Goal: Task Accomplishment & Management: Use online tool/utility

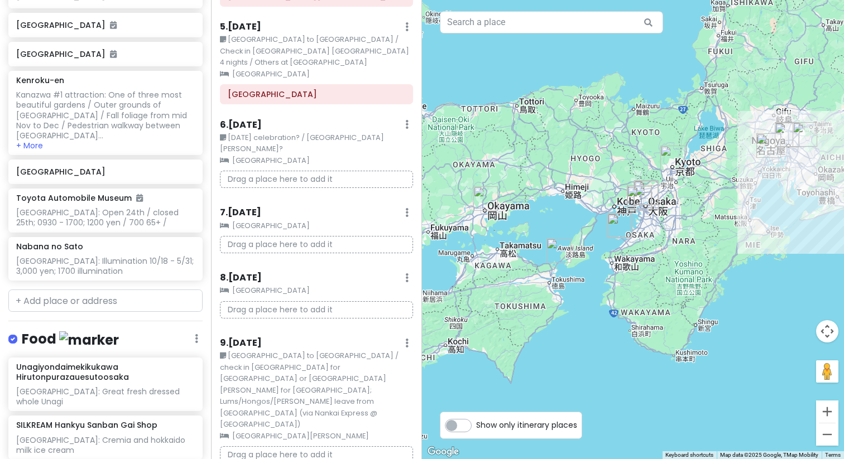
scroll to position [565, 0]
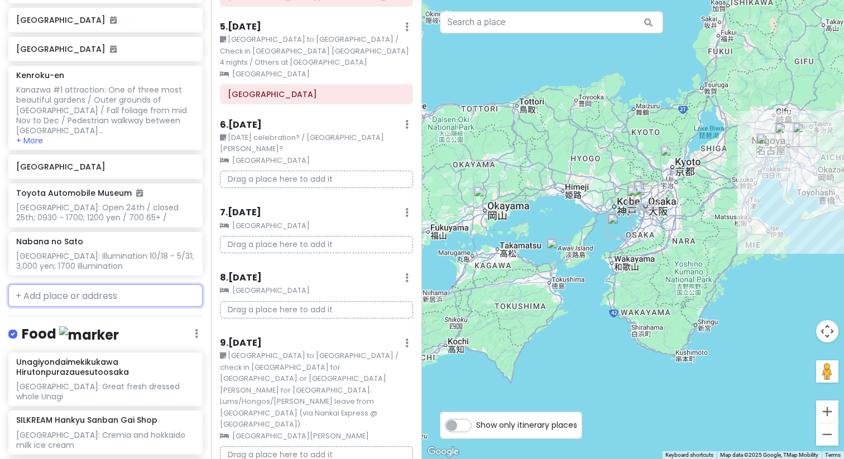
click at [76, 285] on input "text" at bounding box center [105, 296] width 194 height 22
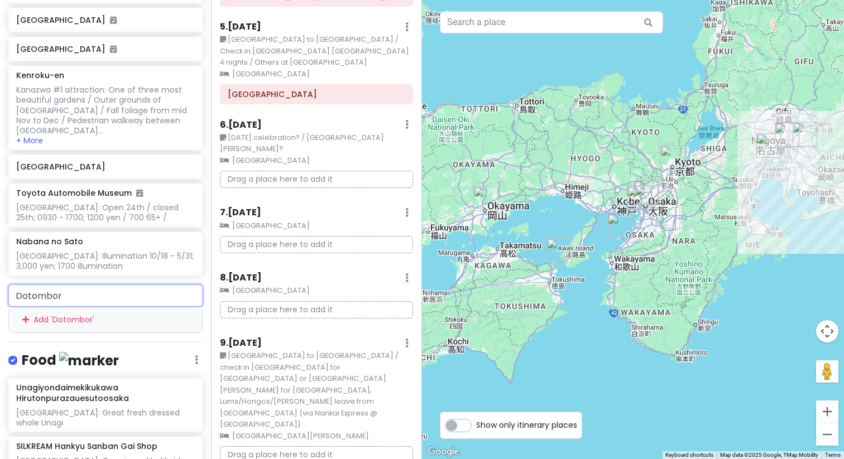
type input "Dotombori"
click at [93, 285] on input "Dotombori" at bounding box center [105, 296] width 194 height 22
click at [94, 307] on div "Add ' Dotombori '" at bounding box center [105, 319] width 193 height 25
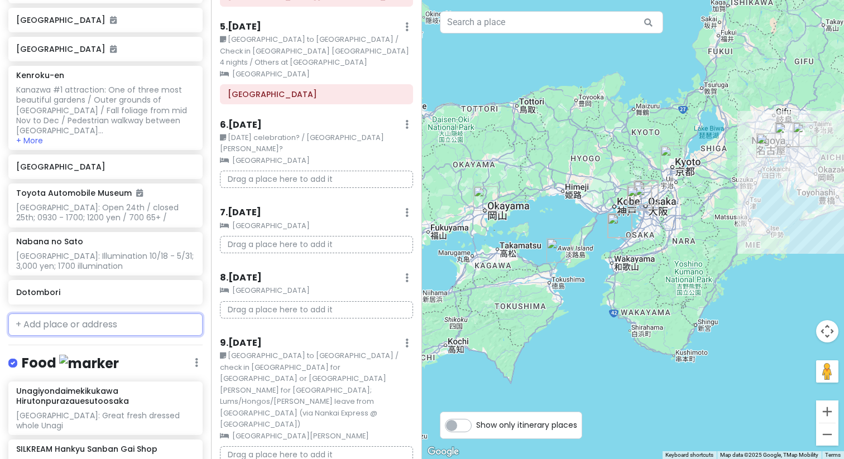
scroll to position [593, 0]
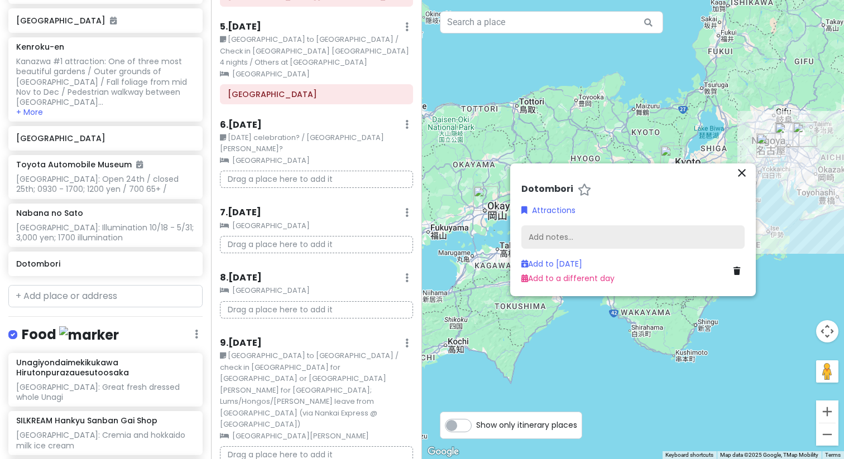
click at [542, 241] on div "Add notes..." at bounding box center [632, 236] width 223 height 23
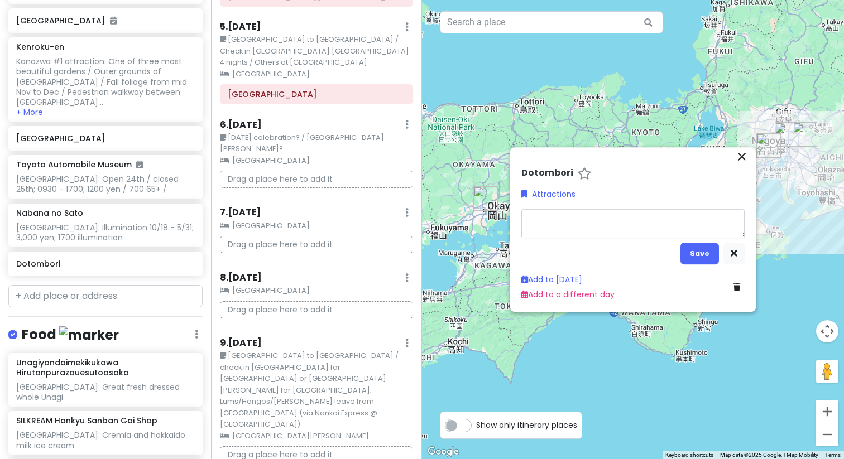
type textarea "x"
type textarea "O"
type textarea "x"
type textarea "Os"
type textarea "x"
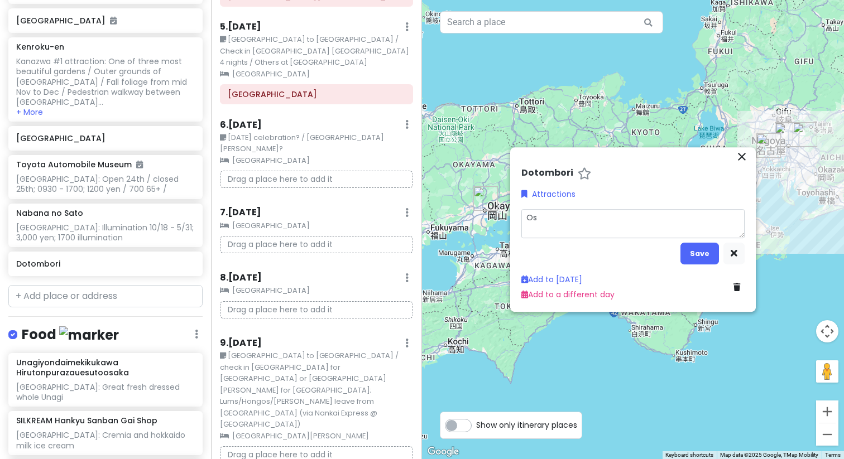
type textarea "[PERSON_NAME]"
type textarea "x"
type textarea "[PERSON_NAME]"
type textarea "x"
type textarea "[GEOGRAPHIC_DATA]"
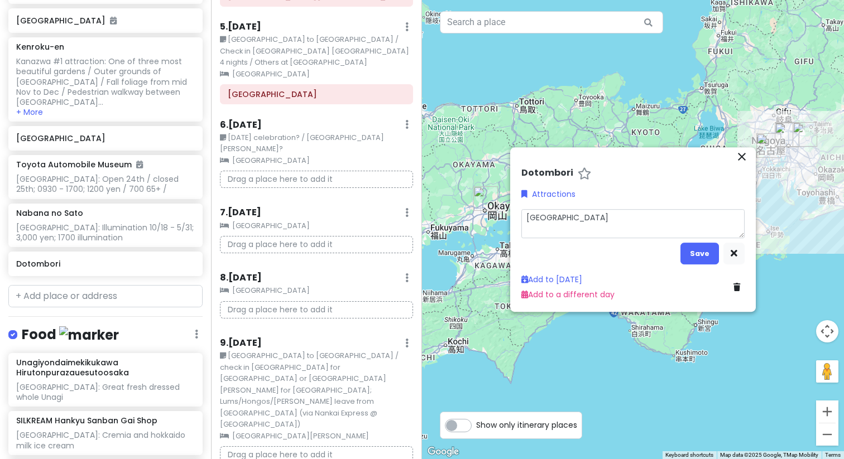
type textarea "x"
type textarea "[GEOGRAPHIC_DATA]:"
type textarea "x"
type textarea "[GEOGRAPHIC_DATA]:"
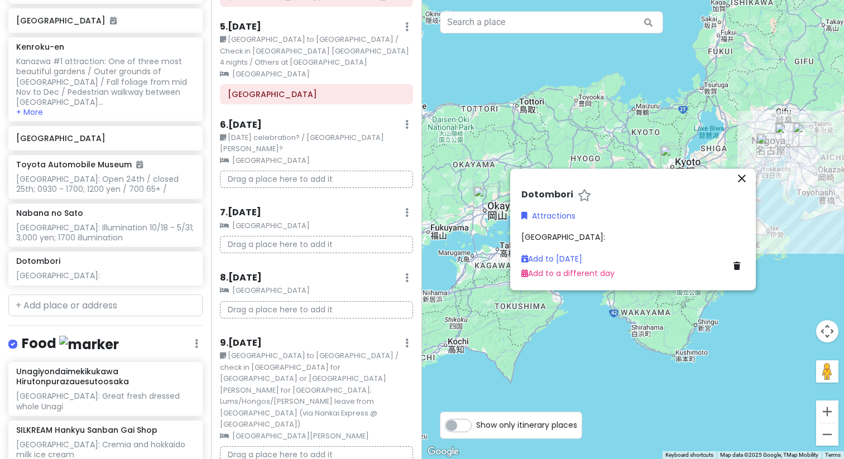
scroll to position [603, 0]
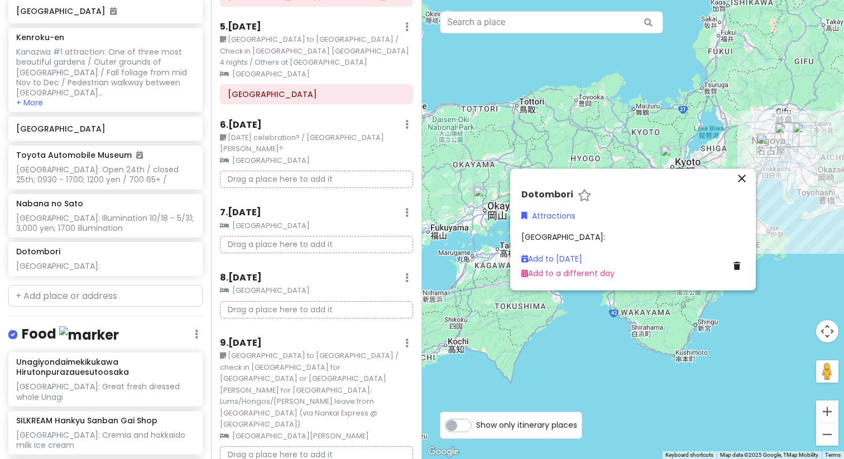
click at [582, 233] on div "[GEOGRAPHIC_DATA]:" at bounding box center [632, 237] width 223 height 12
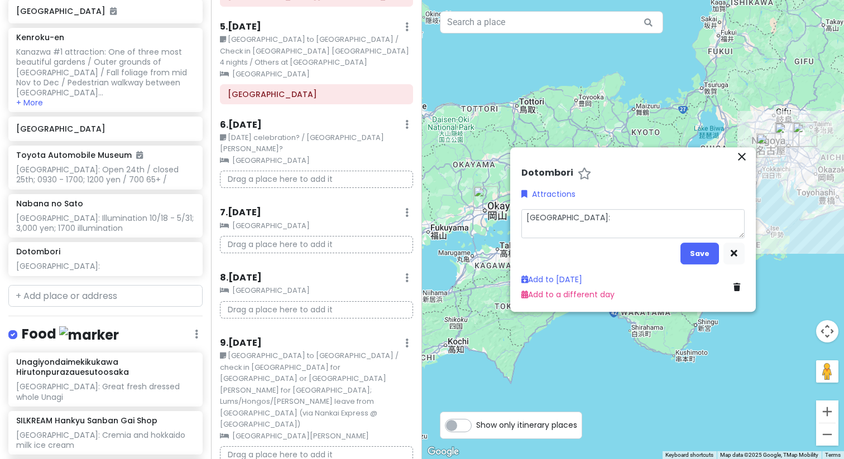
click at [582, 221] on textarea "[GEOGRAPHIC_DATA]:" at bounding box center [632, 223] width 223 height 29
type textarea "x"
type textarea "[GEOGRAPHIC_DATA]:"
type textarea "x"
type textarea "[GEOGRAPHIC_DATA]: N"
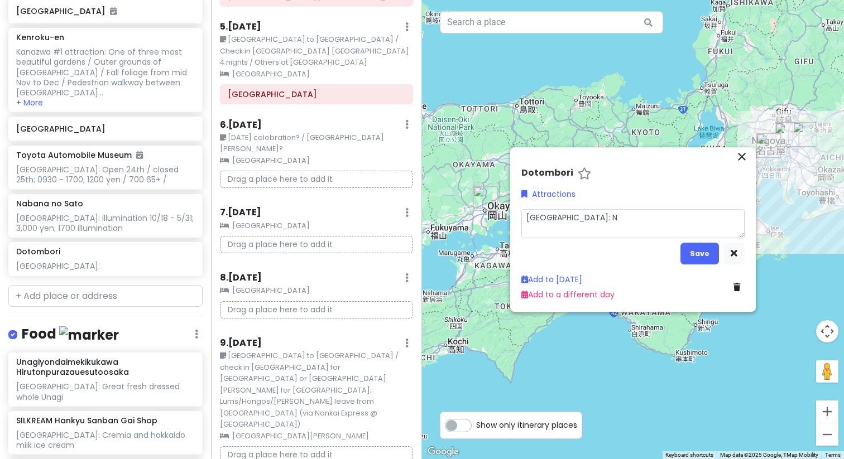
type textarea "x"
type textarea "[GEOGRAPHIC_DATA]: Ne"
type textarea "x"
type textarea "[GEOGRAPHIC_DATA]: Neo"
type textarea "x"
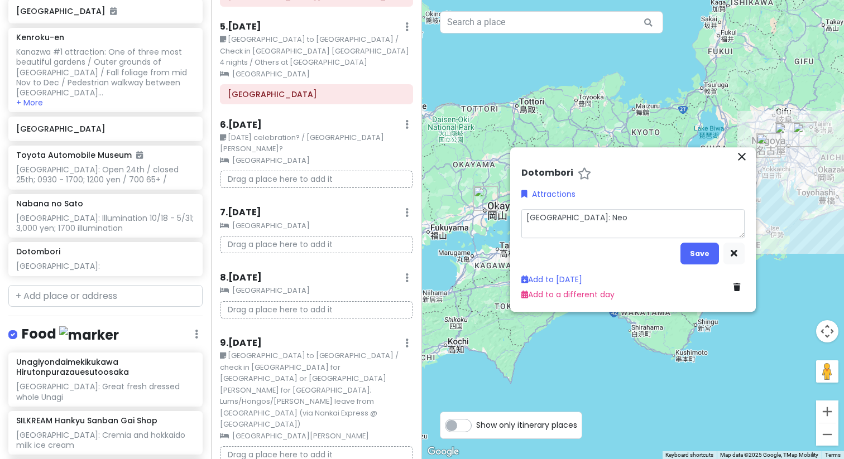
type textarea "[GEOGRAPHIC_DATA]: Neon"
type textarea "x"
type textarea "[GEOGRAPHIC_DATA]: Neon"
type textarea "x"
type textarea "[GEOGRAPHIC_DATA]: Neon n"
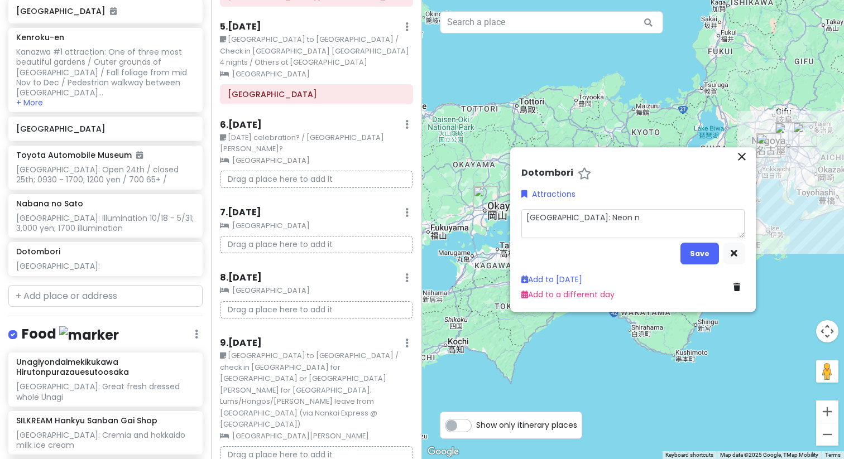
type textarea "x"
type textarea "[GEOGRAPHIC_DATA]: Neon ni"
type textarea "x"
type textarea "[GEOGRAPHIC_DATA]: Neon nigh"
type textarea "x"
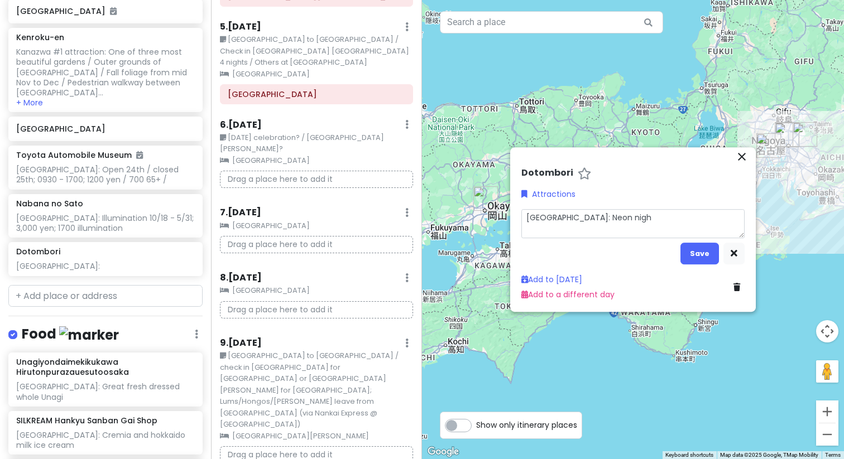
type textarea "[GEOGRAPHIC_DATA]: Neon night"
type textarea "x"
type textarea "[GEOGRAPHIC_DATA]: Neon nightl"
type textarea "x"
type textarea "[GEOGRAPHIC_DATA]: Neon nightli"
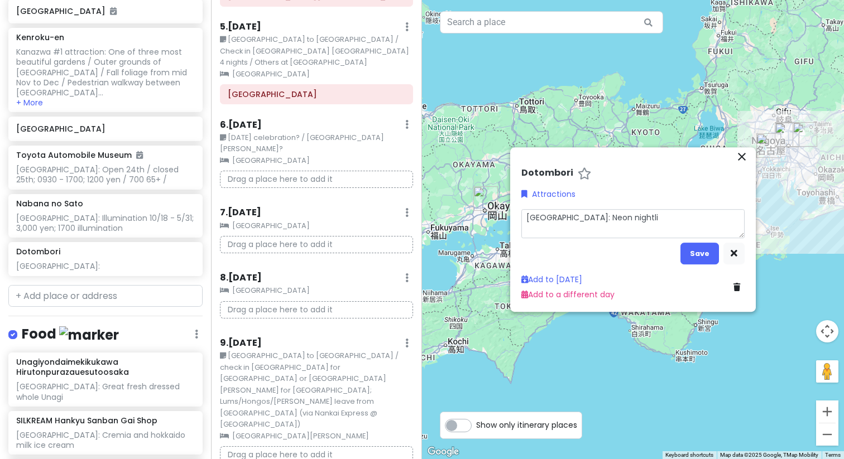
type textarea "x"
type textarea "[GEOGRAPHIC_DATA]: Neon nightlif"
type textarea "x"
type textarea "[GEOGRAPHIC_DATA]: Neon nightlife"
type textarea "x"
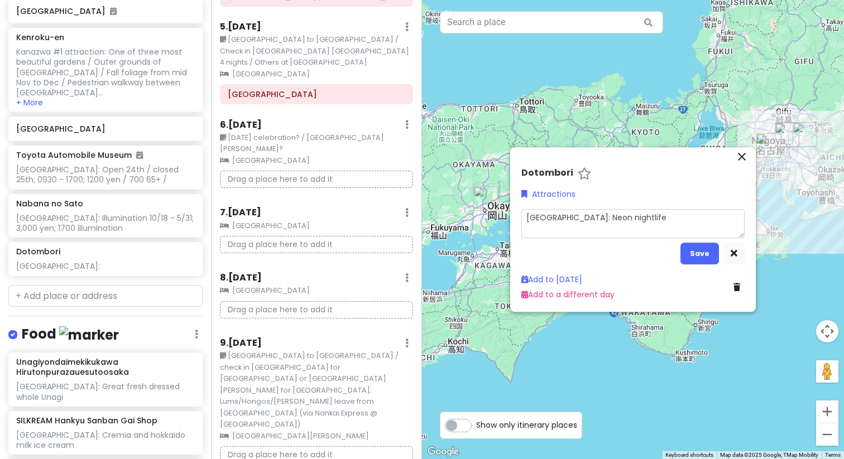
type textarea "[GEOGRAPHIC_DATA]: Neon nightlife"
type textarea "x"
type textarea "[GEOGRAPHIC_DATA]: Neon nightlife /"
type textarea "x"
type textarea "[GEOGRAPHIC_DATA]: Neon nightlife /"
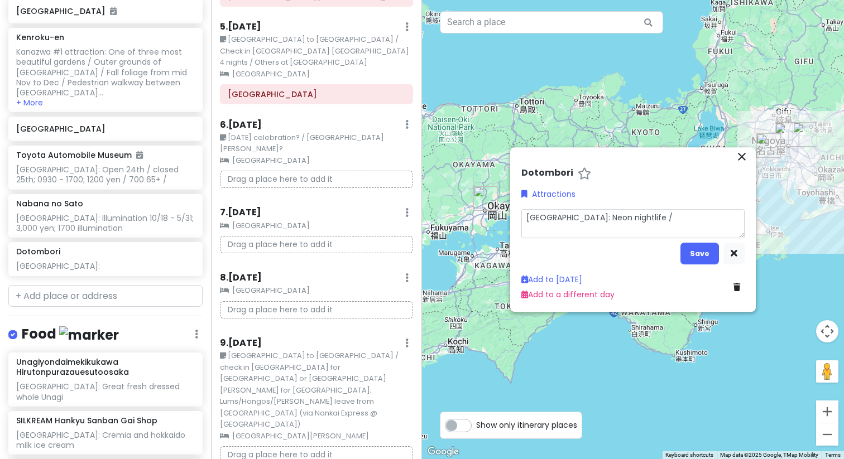
type textarea "x"
type textarea "[GEOGRAPHIC_DATA]: Neon nightlife / G"
type textarea "x"
type textarea "[GEOGRAPHIC_DATA]: Neon nightlife / Gl"
type textarea "x"
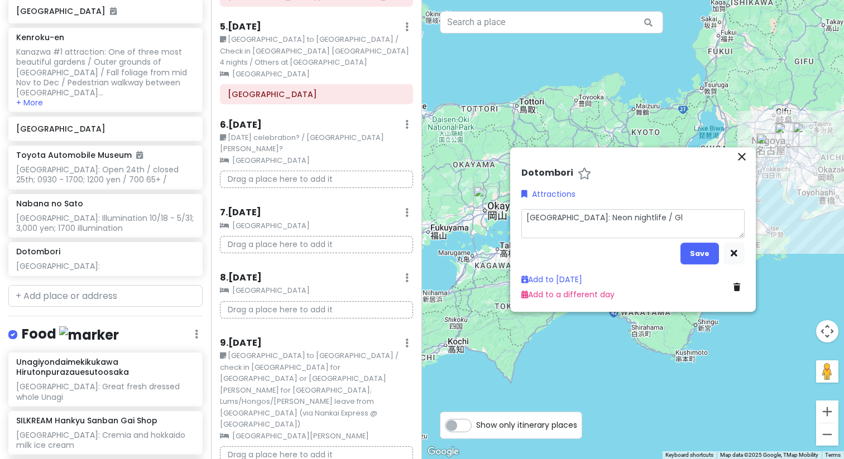
type textarea "[GEOGRAPHIC_DATA]: Neon nightlife / Gli"
type textarea "x"
type textarea "[GEOGRAPHIC_DATA]: Neon nightlife / Glic"
type textarea "x"
type textarea "[GEOGRAPHIC_DATA]: Neon nightlife / Glico"
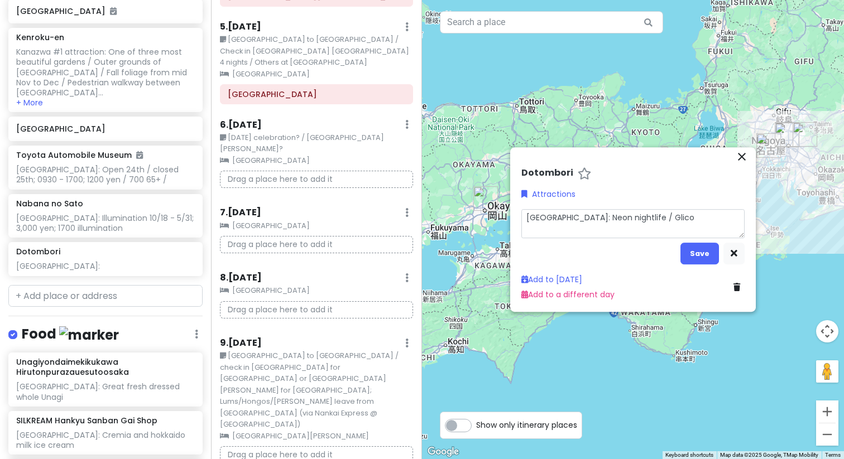
type textarea "x"
type textarea "[GEOGRAPHIC_DATA]: Neon nightlife / Glico-"
type textarea "x"
type textarea "[GEOGRAPHIC_DATA]: Neon nightlife / Glico-M"
type textarea "x"
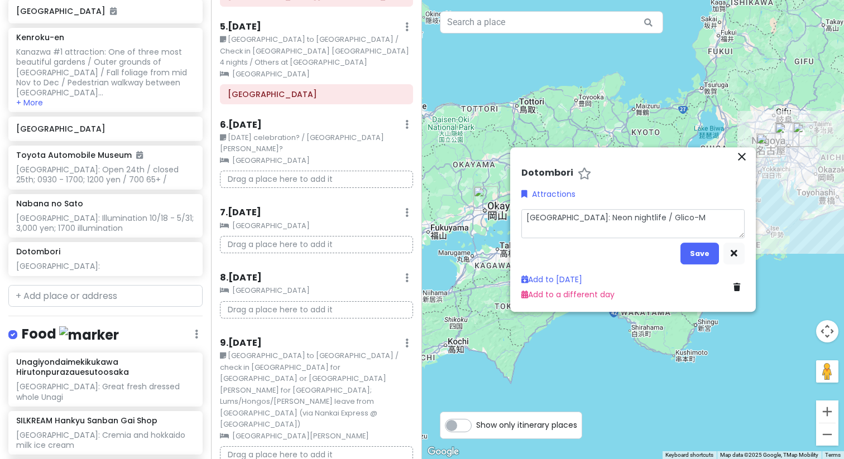
type textarea "[GEOGRAPHIC_DATA]: Neon nightlife / Glico-Ma"
type textarea "x"
type textarea "[GEOGRAPHIC_DATA]: Neon nightlife / Glico-Man"
click at [679, 219] on textarea "[GEOGRAPHIC_DATA]: Neon nightlife / Glico-Man" at bounding box center [632, 223] width 223 height 29
type textarea "x"
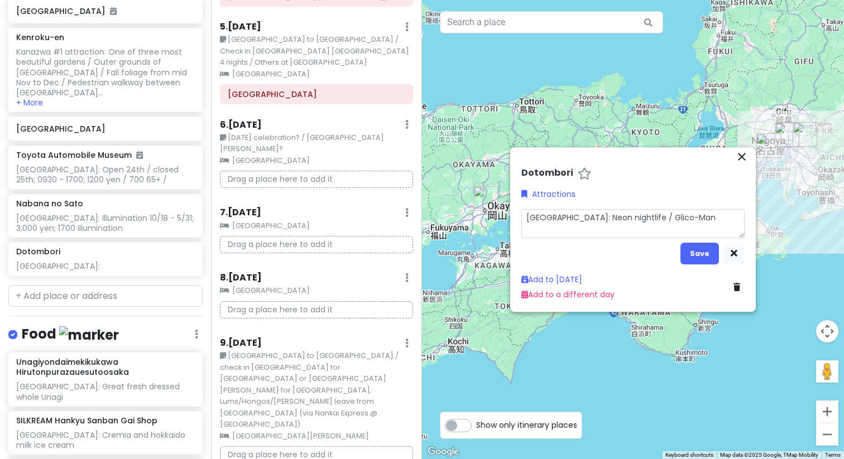
type textarea "[GEOGRAPHIC_DATA]: Neon nightlife / Glico-Man;"
type textarea "x"
type textarea "[GEOGRAPHIC_DATA]: Neon nightlife / Glico-Man;"
type textarea "x"
type textarea "[GEOGRAPHIC_DATA]: Neon nightlife / Glico-Man; C"
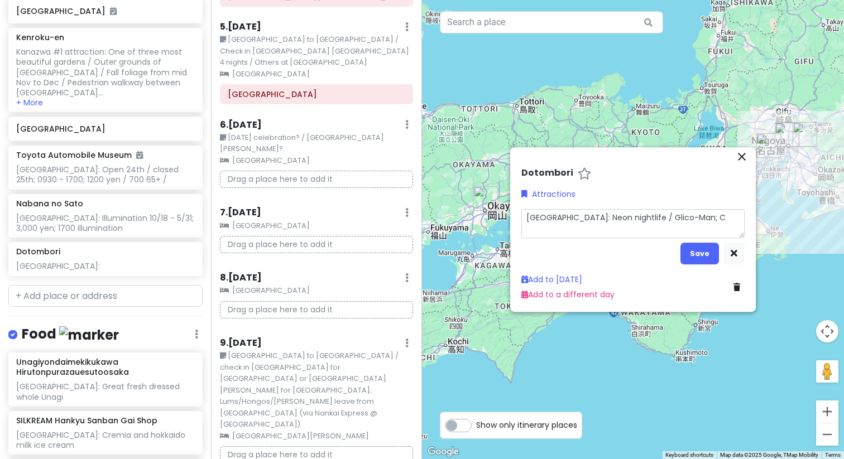
type textarea "x"
type textarea "[GEOGRAPHIC_DATA]: Neon nightlife / Glico-Man; Co"
type textarea "x"
type textarea "[GEOGRAPHIC_DATA]: Neon nightlife / Glico-Man; Con"
type textarea "x"
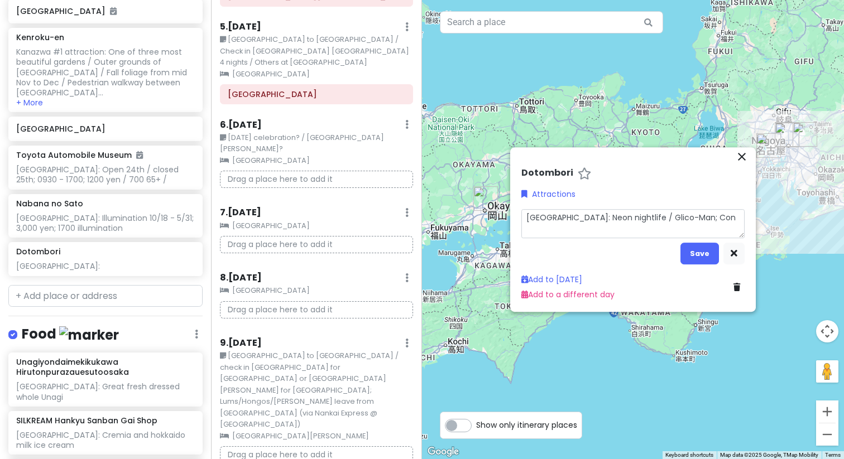
type textarea "[GEOGRAPHIC_DATA]: Neon nightlife / Glico-Man; Cons"
type textarea "x"
type textarea "[GEOGRAPHIC_DATA]: Neon nightlife / Glico-Man; Consi"
type textarea "x"
type textarea "[GEOGRAPHIC_DATA]: Neon nightlife / Glico-Man; Consid"
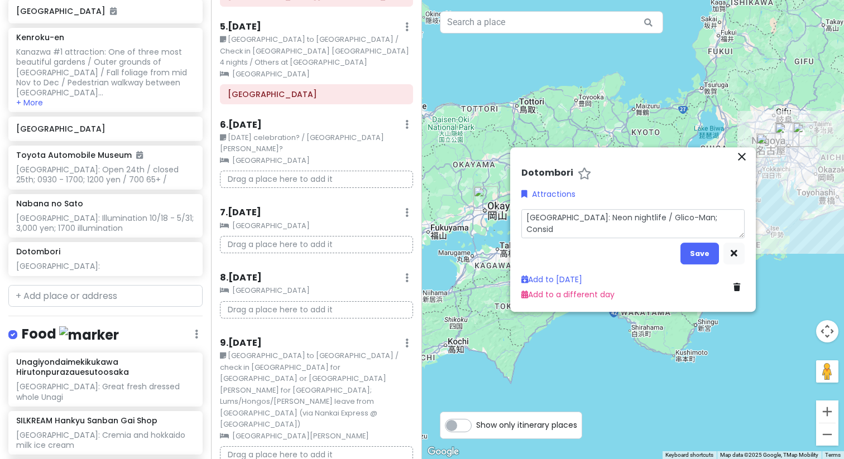
type textarea "x"
type textarea "[GEOGRAPHIC_DATA]: Neon nightlife / Glico-Man; Conside"
type textarea "x"
type textarea "[GEOGRAPHIC_DATA]: Neon nightlife / Glico-Man; Consider"
type textarea "x"
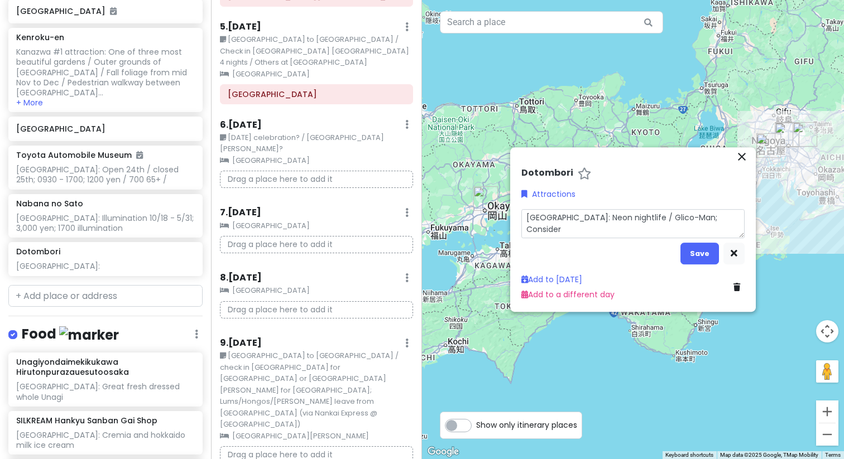
type textarea "[GEOGRAPHIC_DATA]: Neon nightlife / Glico-Man; Consider"
type textarea "x"
type textarea "[GEOGRAPHIC_DATA]: Neon nightlife / Glico-Man; Consider e"
type textarea "x"
type textarea "[GEOGRAPHIC_DATA]: Neon nightlife / Glico-Man; Consider ea"
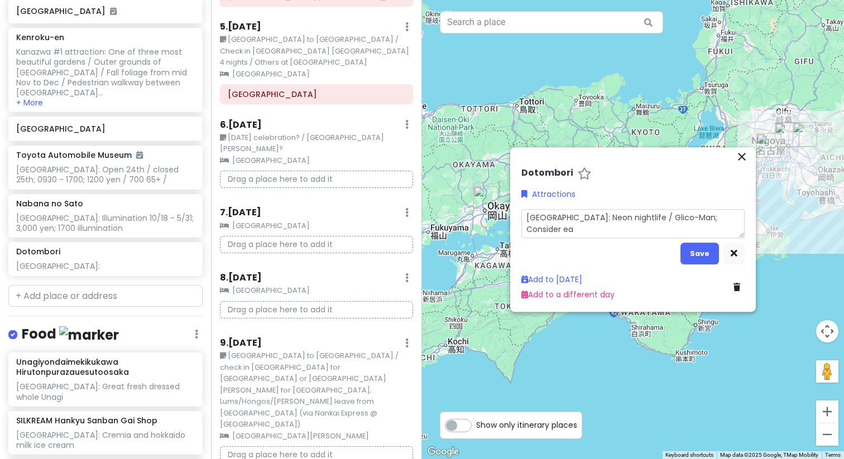
type textarea "x"
type textarea "[GEOGRAPHIC_DATA]: Neon nightlife / Glico-Man; Consider eal"
type textarea "x"
type textarea "[GEOGRAPHIC_DATA]: Neon nightlife / Glico-Man; Consider ealr"
type textarea "x"
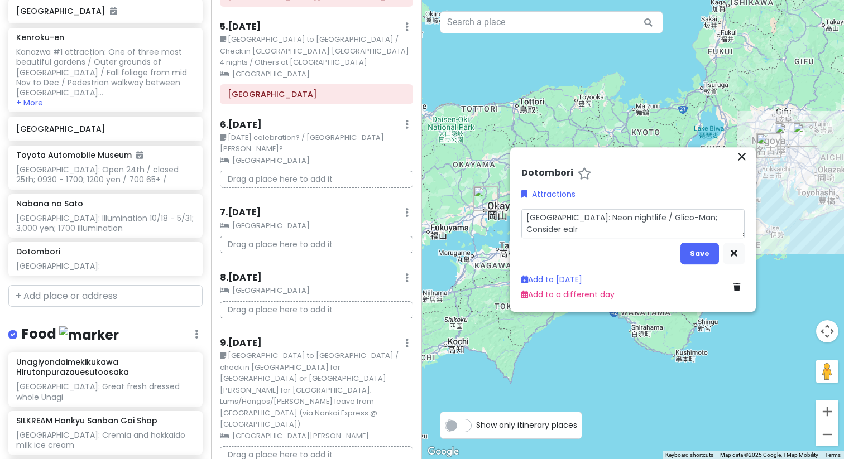
type textarea "[GEOGRAPHIC_DATA]: Neon nightlife / Glico-Man; Consider ealry"
type textarea "x"
type textarea "[GEOGRAPHIC_DATA]: Neon nightlife / Glico-Man; Consider ealry"
type textarea "x"
type textarea "[GEOGRAPHIC_DATA]: Neon nightlife / Glico-Man; Consider ealry"
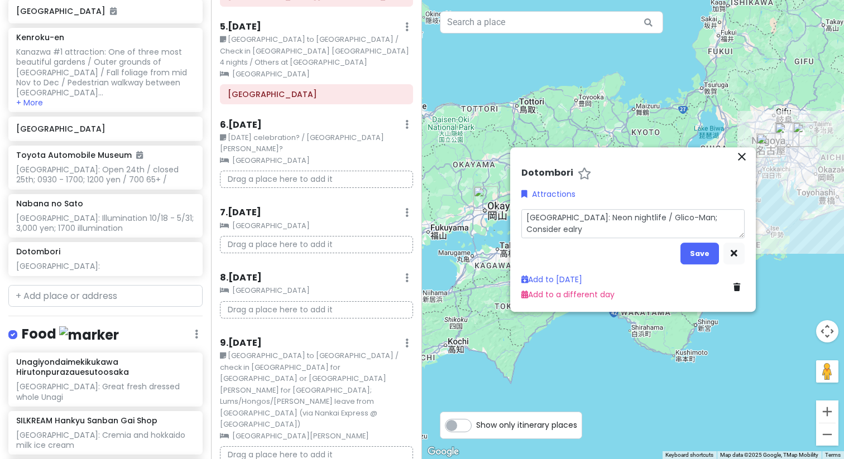
type textarea "x"
type textarea "[GEOGRAPHIC_DATA]: Neon nightlife / Glico-Man; Consider ealr"
type textarea "x"
type textarea "[GEOGRAPHIC_DATA]: Neon nightlife / Glico-Man; Consider eal"
type textarea "x"
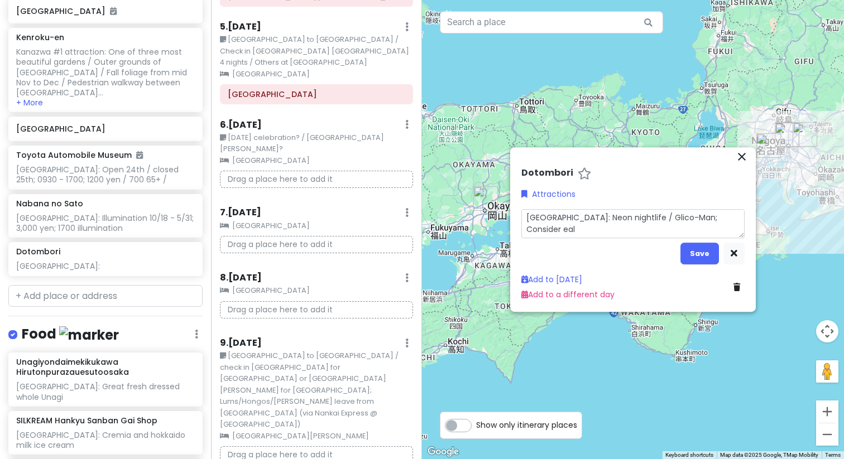
type textarea "[GEOGRAPHIC_DATA]: Neon nightlife / Glico-Man; Consider ea"
type textarea "x"
type textarea "[GEOGRAPHIC_DATA]: Neon nightlife / Glico-Man; Consider ear"
type textarea "x"
type textarea "[GEOGRAPHIC_DATA]: Neon nightlife / Glico-Man; Consider [PERSON_NAME]"
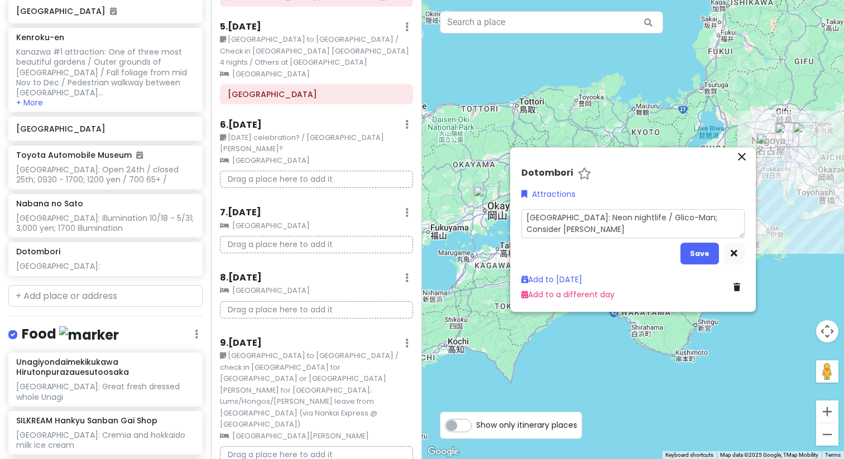
type textarea "x"
type textarea "[GEOGRAPHIC_DATA]: Neon nightlife / Glico-Man; Consider early"
type textarea "x"
type textarea "[GEOGRAPHIC_DATA]: Neon nightlife / Glico-Man; Consider early"
type textarea "x"
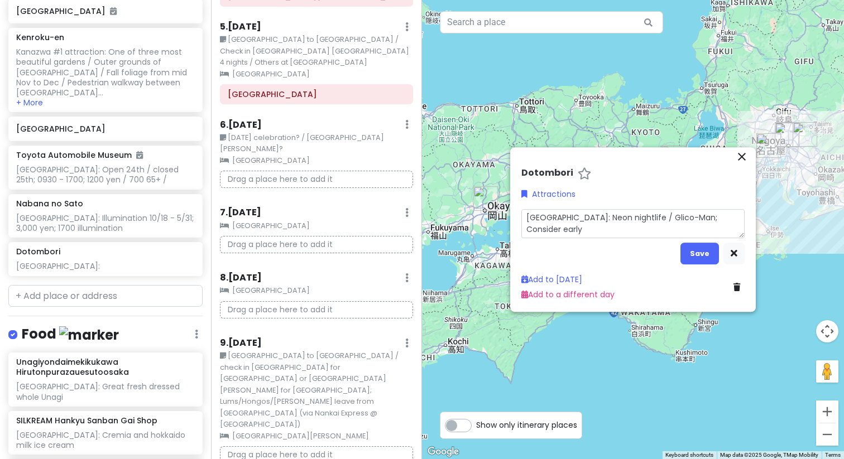
type textarea "[GEOGRAPHIC_DATA]: Neon nightlife / Glico-Man; Consider early d"
type textarea "x"
type textarea "[GEOGRAPHIC_DATA]: Neon nightlife / Glico-Man; Consider early di"
type textarea "x"
type textarea "[GEOGRAPHIC_DATA]: Neon nightlife / Glico-Man; Consider early din"
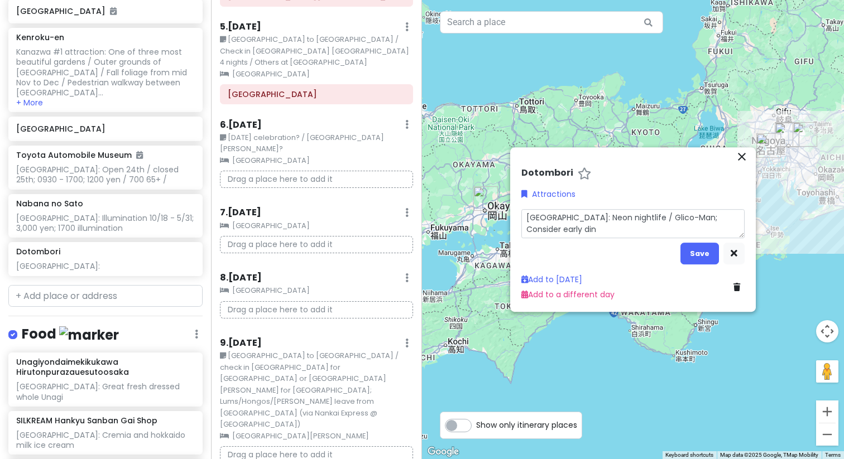
type textarea "x"
type textarea "[GEOGRAPHIC_DATA]: Neon nightlife / Glico-Man; Consider early dinn"
type textarea "x"
type textarea "[GEOGRAPHIC_DATA]: Neon nightlife / Glico-Man; Consider early dinn"
type textarea "x"
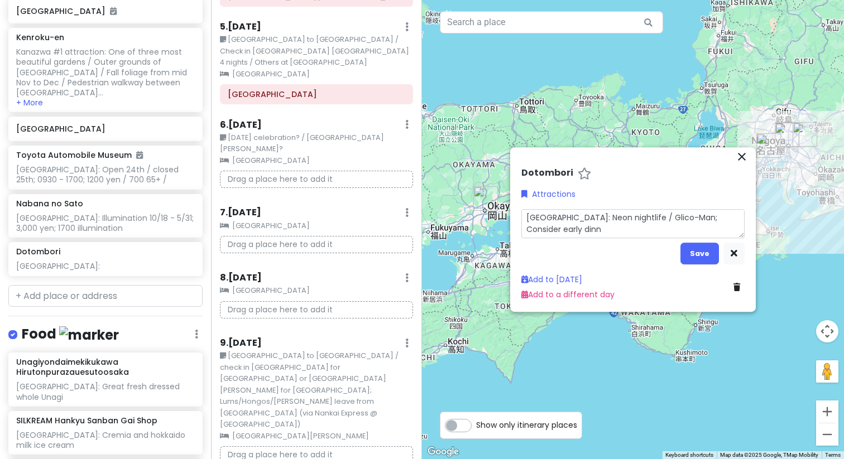
type textarea "[GEOGRAPHIC_DATA]: Neon nightlife / Glico-Man; Consider early dinn e"
type textarea "x"
type textarea "[GEOGRAPHIC_DATA]: Neon nightlife / Glico-Man; Consider early [PERSON_NAME]"
type textarea "x"
type textarea "[GEOGRAPHIC_DATA]: Neon nightlife / Glico-Man; Consider early [PERSON_NAME]"
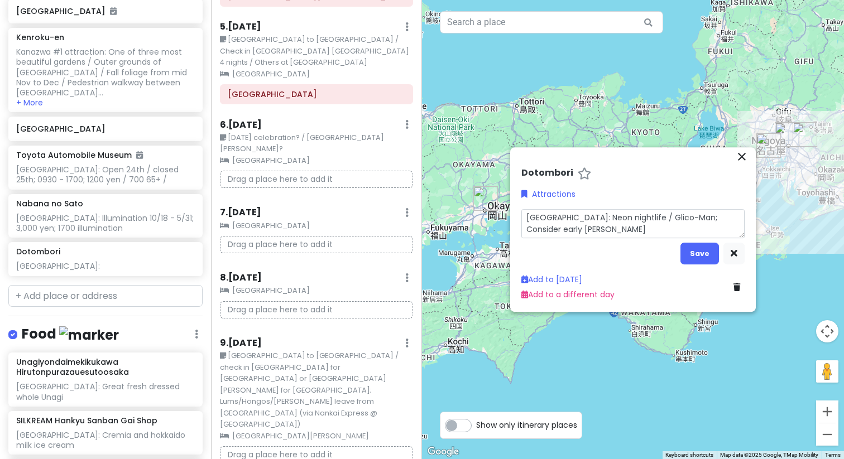
type textarea "x"
type textarea "[GEOGRAPHIC_DATA]: Neon nightlife / Glico-Man; Consider early [PERSON_NAME] a"
type textarea "x"
type textarea "[GEOGRAPHIC_DATA]: Neon nightlife / Glico-Man; Consider early [PERSON_NAME] an"
type textarea "x"
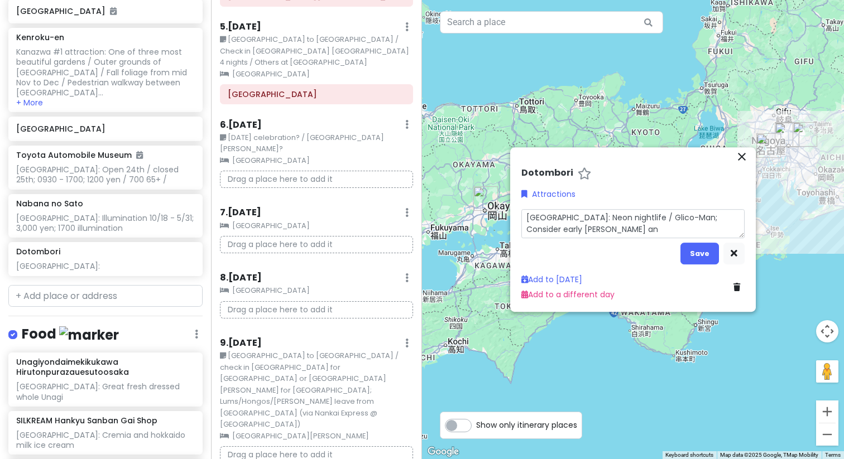
type textarea "[GEOGRAPHIC_DATA]: Neon nightlife / Glico-Man; Consider early [PERSON_NAME] and"
type textarea "x"
type textarea "[GEOGRAPHIC_DATA]: Neon nightlife / Glico-Man; Consider early [PERSON_NAME] and"
type textarea "x"
type textarea "[GEOGRAPHIC_DATA]: Neon nightlife / Glico-Man; Consider early [PERSON_NAME] and…"
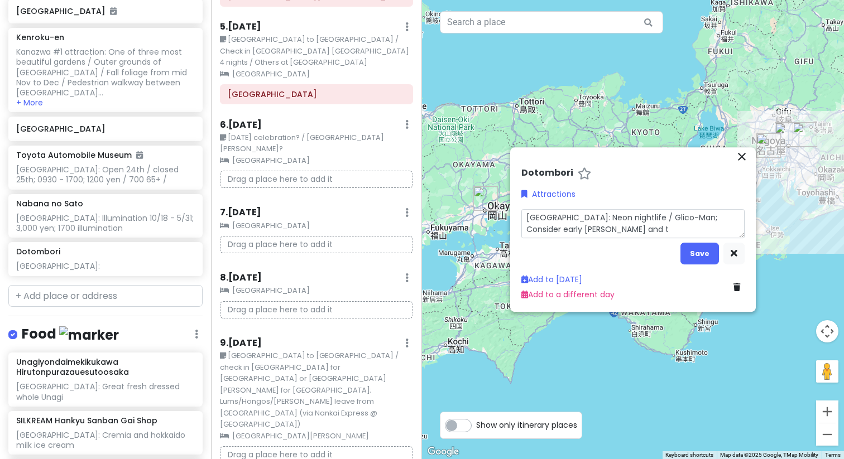
type textarea "x"
type textarea "[GEOGRAPHIC_DATA]: Neon nightlife / Glico-Man; Consider early [PERSON_NAME] and…"
type textarea "x"
type textarea "[GEOGRAPHIC_DATA]: Neon nightlife / Glico-Man; Consider early [PERSON_NAME] and…"
type textarea "x"
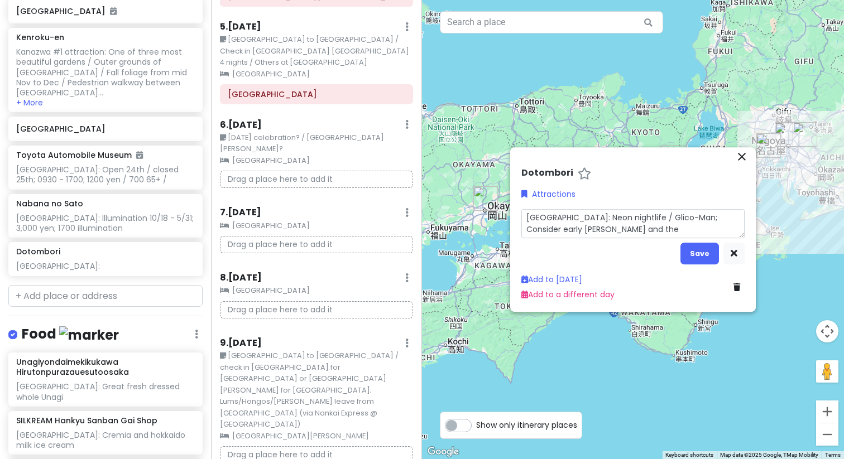
type textarea "[GEOGRAPHIC_DATA]: Neon nightlife / Glico-Man; Consider early [PERSON_NAME] and…"
type textarea "x"
type textarea "[GEOGRAPHIC_DATA]: Neon nightlife / Glico-Man; Consider early [PERSON_NAME] and…"
type textarea "x"
type textarea "[GEOGRAPHIC_DATA]: Neon nightlife / Glico-Man; Consider early [PERSON_NAME] and…"
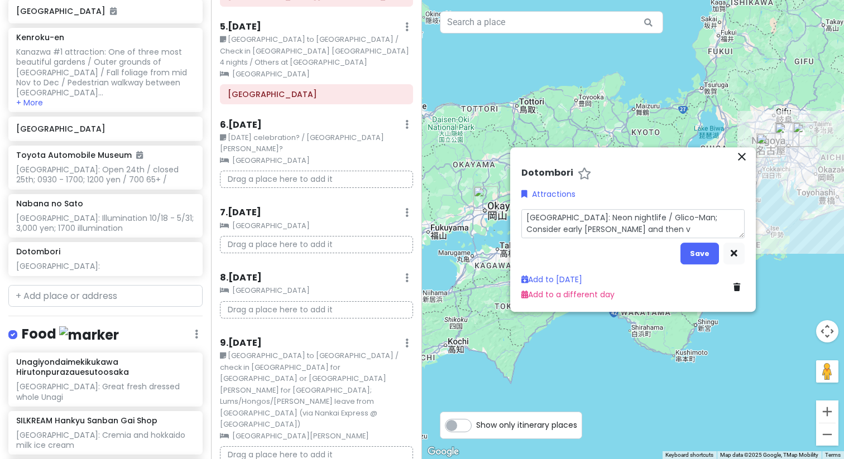
type textarea "x"
type textarea "[GEOGRAPHIC_DATA]: Neon nightlife / Glico-Man; Consider early [PERSON_NAME] and…"
type textarea "x"
type textarea "[GEOGRAPHIC_DATA]: Neon nightlife / Glico-Man; Consider early [PERSON_NAME] and…"
type textarea "x"
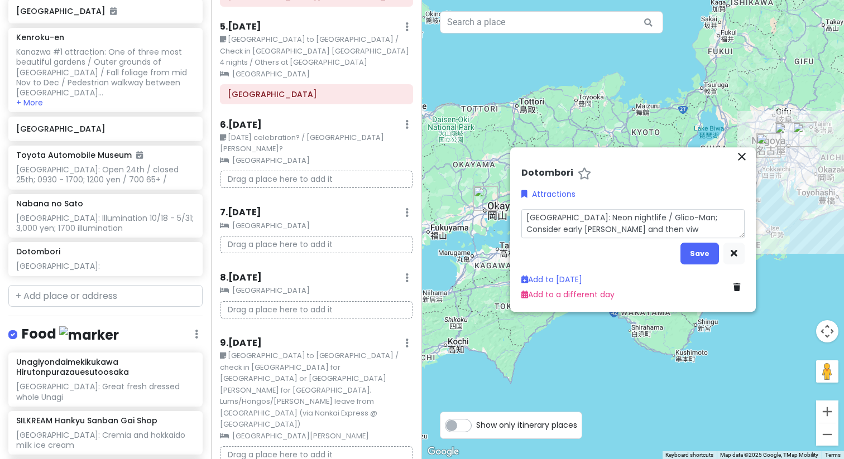
type textarea "[GEOGRAPHIC_DATA]: Neon nightlife / Glico-Man; Consider early [PERSON_NAME] and…"
type textarea "x"
type textarea "[GEOGRAPHIC_DATA]: Neon nightlife / Glico-Man; Consider early [PERSON_NAME] and…"
type textarea "x"
type textarea "[GEOGRAPHIC_DATA]: Neon nightlife / Glico-Man; Consider early [PERSON_NAME] and…"
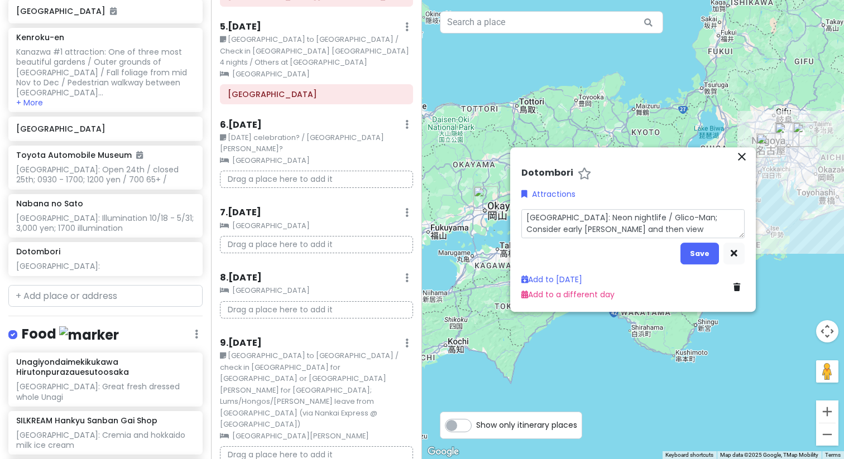
type textarea "x"
type textarea "[GEOGRAPHIC_DATA]: Neon nightlife / Glico-Man; Consider early [PERSON_NAME] and…"
type textarea "x"
type textarea "[GEOGRAPHIC_DATA]: Neon nightlife / Glico-Man; Consider early [PERSON_NAME] and…"
type textarea "x"
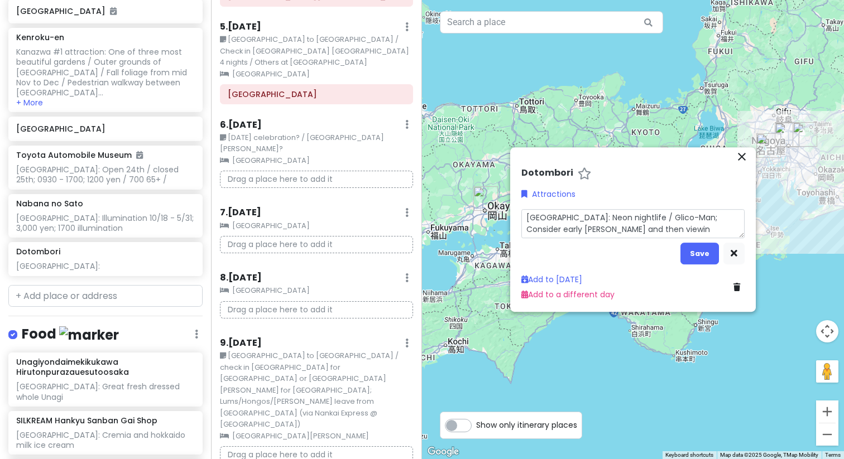
type textarea "[GEOGRAPHIC_DATA]: Neon nightlife / Glico-Man; Consider early [PERSON_NAME] and…"
type textarea "x"
type textarea "[GEOGRAPHIC_DATA]: Neon nightlife / Glico-Man; Consider early [PERSON_NAME] and…"
type textarea "x"
type textarea "[GEOGRAPHIC_DATA]: Neon nightlife / Glico-Man; Consider early [PERSON_NAME] and…"
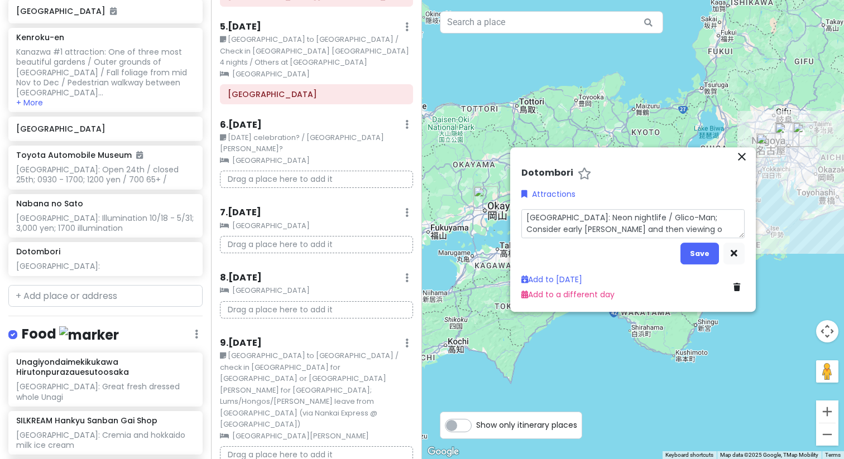
type textarea "x"
type textarea "[GEOGRAPHIC_DATA]: Neon nightlife / Glico-Man; Consider early [PERSON_NAME] and…"
type textarea "x"
type textarea "[GEOGRAPHIC_DATA]: Neon nightlife / Glico-Man; Consider early [PERSON_NAME] and…"
type textarea "x"
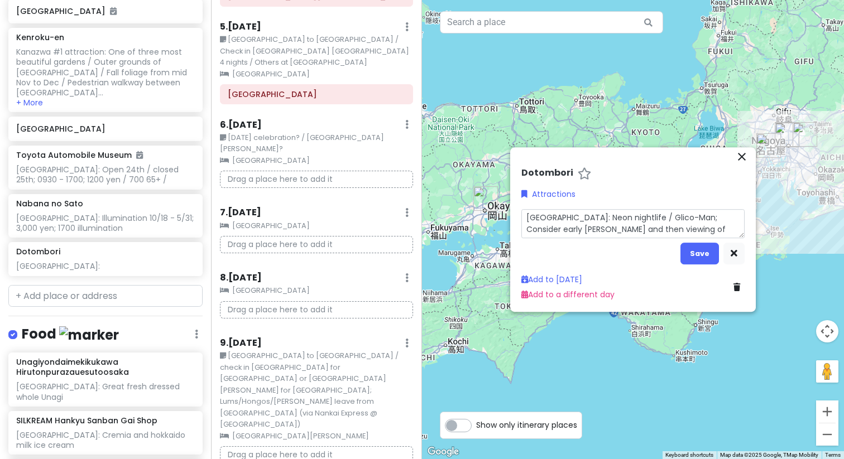
type textarea "[GEOGRAPHIC_DATA]: Neon nightlife / Glico-Man; Consider early [PERSON_NAME] and…"
type textarea "x"
type textarea "[GEOGRAPHIC_DATA]: Neon nightlife / Glico-Man; Consider early [PERSON_NAME] and…"
type textarea "x"
type textarea "[GEOGRAPHIC_DATA]: Neon nightlife / Glico-Man; Consider early [PERSON_NAME] and…"
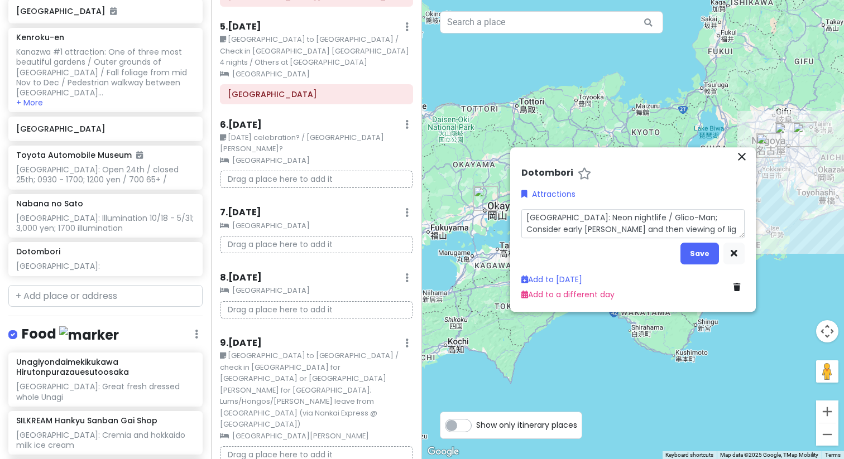
type textarea "x"
type textarea "[GEOGRAPHIC_DATA]: Neon nightlife / Glico-Man; Consider early [PERSON_NAME] and…"
type textarea "x"
type textarea "[GEOGRAPHIC_DATA]: Neon nightlife / Glico-Man; Consider early [PERSON_NAME] and…"
type textarea "x"
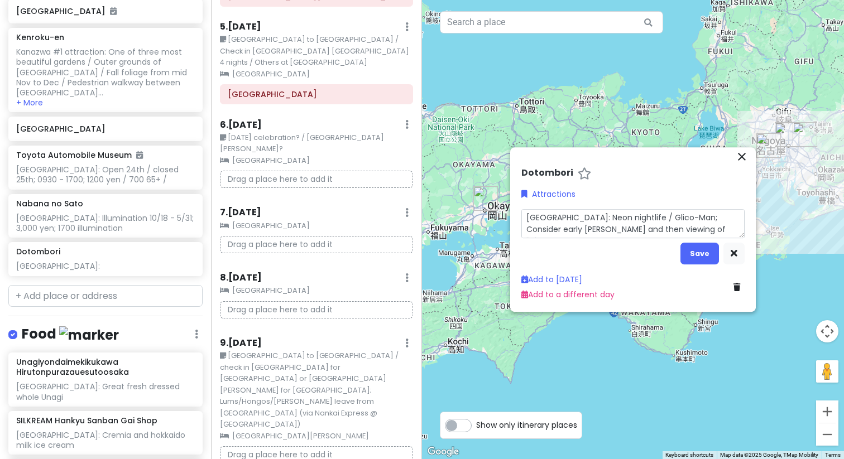
type textarea "[GEOGRAPHIC_DATA]: Neon nightlife / Glico-Man; Consider early [PERSON_NAME] and…"
type textarea "x"
type textarea "[GEOGRAPHIC_DATA]: Neon nightlife / Glico-Man; Consider early [PERSON_NAME] and…"
type textarea "x"
type textarea "[GEOGRAPHIC_DATA]: Neon nightlife / Glico-Man; Consider early [PERSON_NAME] and…"
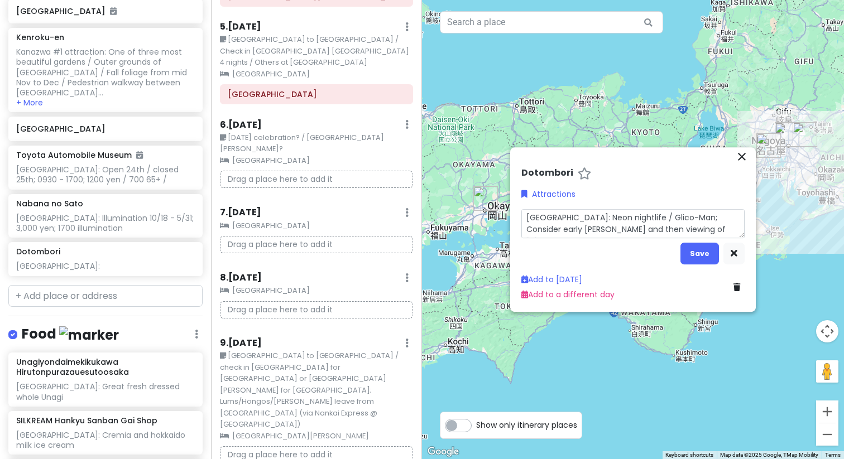
type textarea "x"
type textarea "[GEOGRAPHIC_DATA]: Neon nightlife / Glico-Man; Consider early [PERSON_NAME] and…"
type textarea "x"
type textarea "[GEOGRAPHIC_DATA]: Neon nightlife / Glico-Man; Consider early [PERSON_NAME] and…"
type textarea "x"
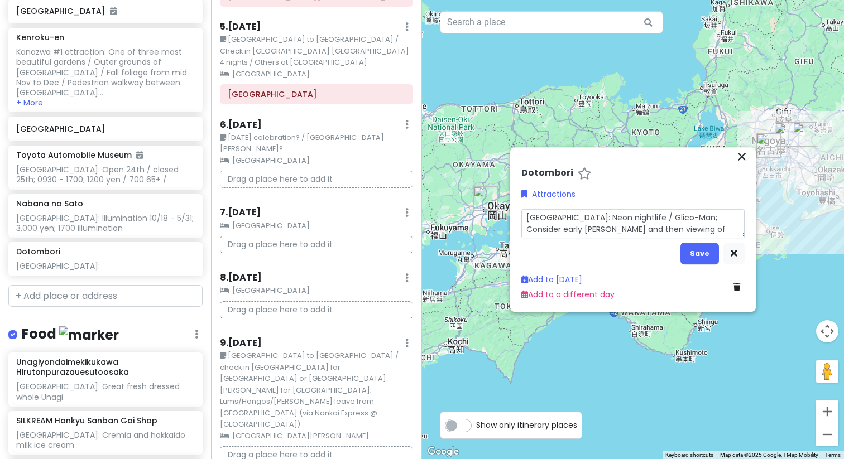
type textarea "[GEOGRAPHIC_DATA]: Neon nightlife / Glico-Man; Consider early [PERSON_NAME] and…"
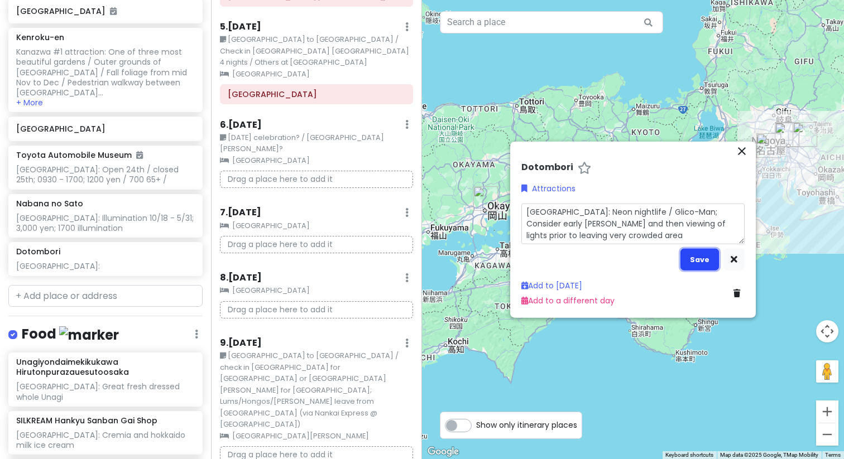
click at [706, 258] on button "Save" at bounding box center [699, 260] width 39 height 22
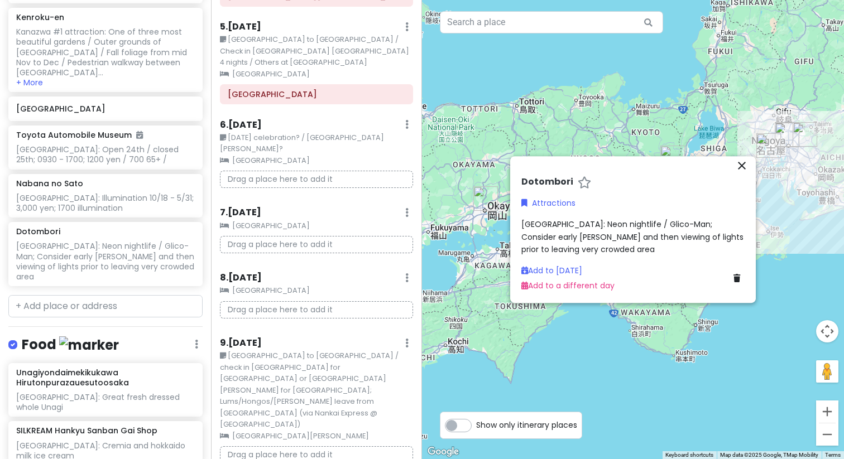
click at [739, 220] on span "[GEOGRAPHIC_DATA]: Neon nightlife / Glico-Man; Consider early [PERSON_NAME] and…" at bounding box center [633, 237] width 224 height 36
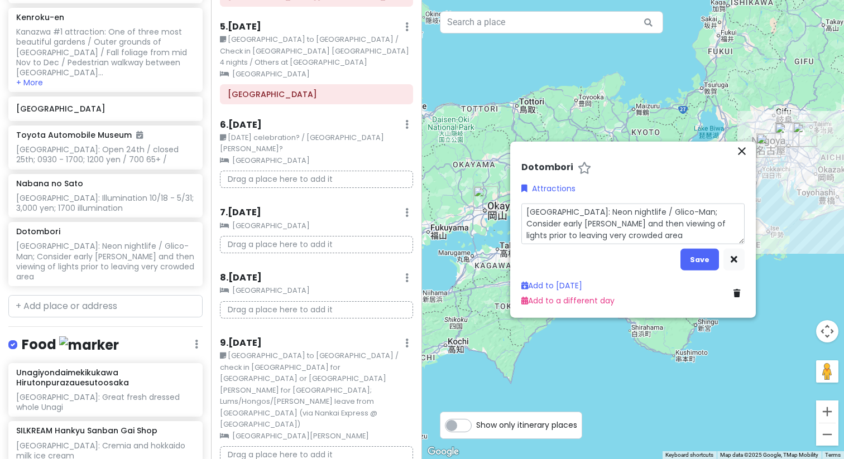
click at [525, 227] on textarea "[GEOGRAPHIC_DATA]: Neon nightlife / Glico-Man; Consider early [PERSON_NAME] and…" at bounding box center [632, 224] width 223 height 41
click at [709, 262] on button "Save" at bounding box center [699, 260] width 39 height 22
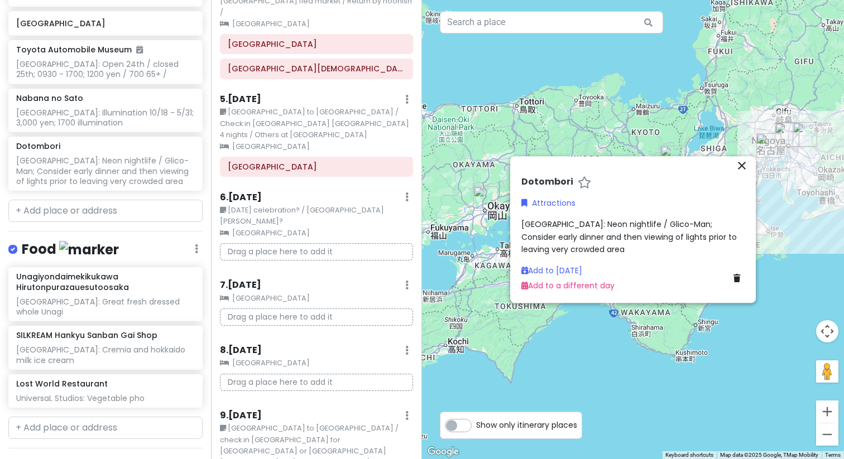
scroll to position [709, 0]
click at [83, 416] on input "text" at bounding box center [105, 427] width 194 height 22
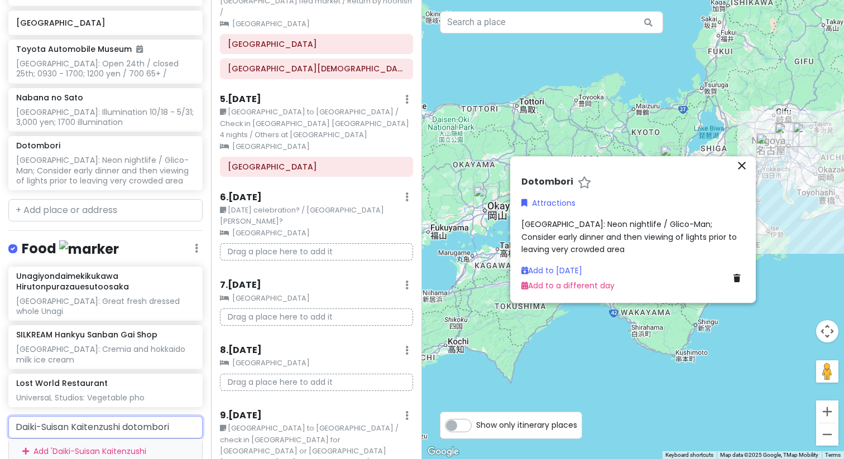
click at [131, 439] on div "Add ' Daiki-Suisan Kaitenzushi dotombori '" at bounding box center [105, 457] width 193 height 37
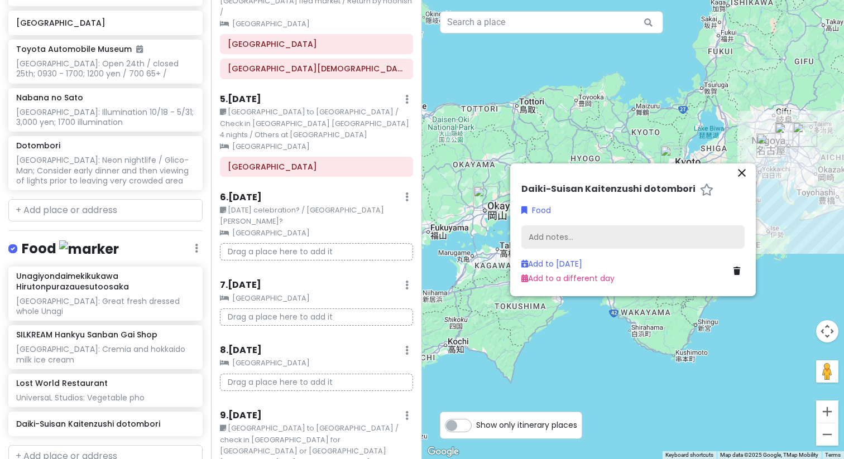
click at [532, 233] on div "Add notes..." at bounding box center [632, 236] width 223 height 23
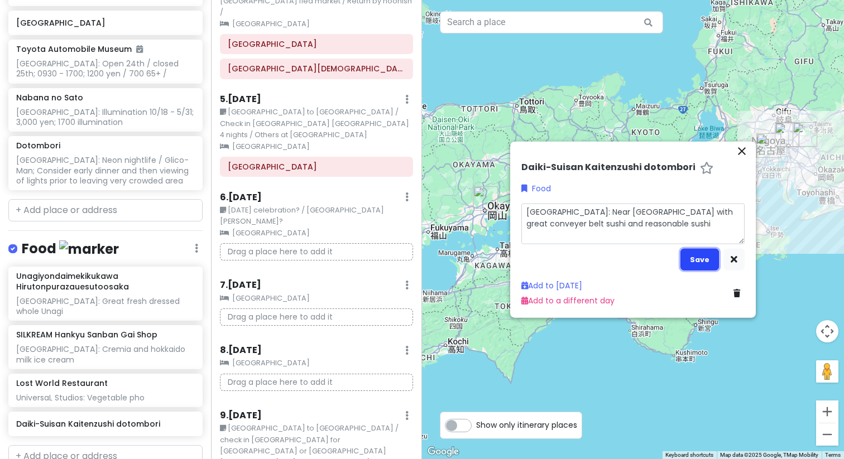
click at [705, 258] on button "Save" at bounding box center [699, 260] width 39 height 22
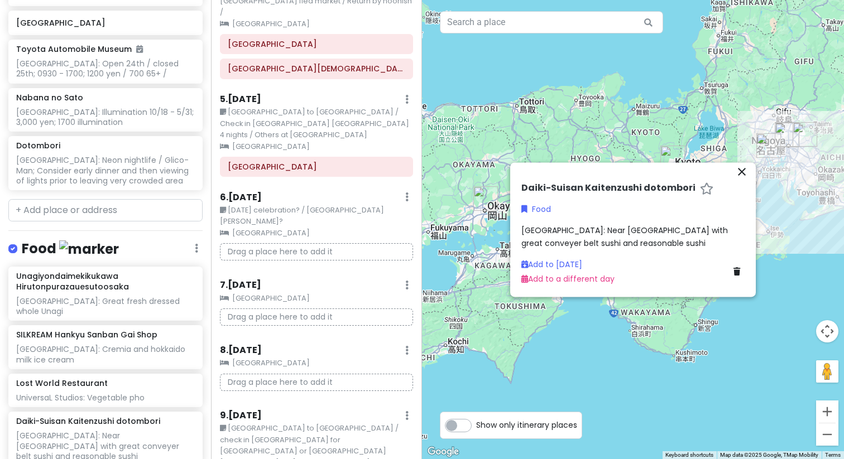
click at [624, 245] on div "[GEOGRAPHIC_DATA]: Near [GEOGRAPHIC_DATA] with great conveyer belt sushi and re…" at bounding box center [632, 237] width 223 height 25
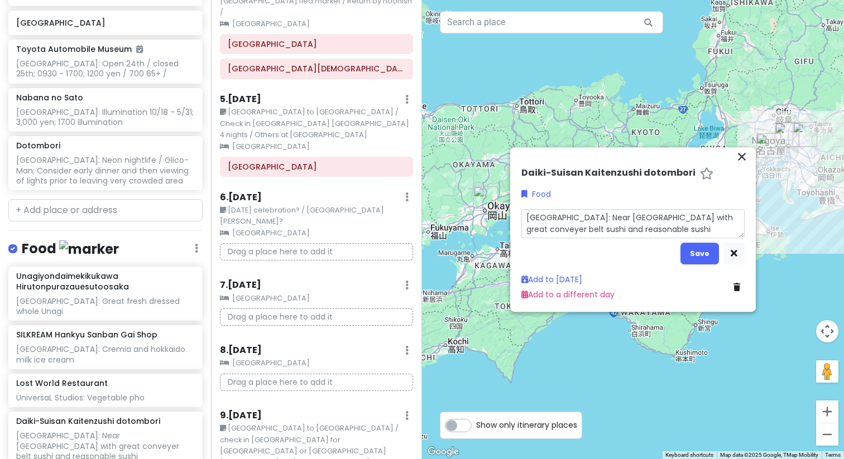
click at [626, 231] on textarea "[GEOGRAPHIC_DATA]: Near [GEOGRAPHIC_DATA] with great conveyer belt sushi and re…" at bounding box center [632, 223] width 223 height 29
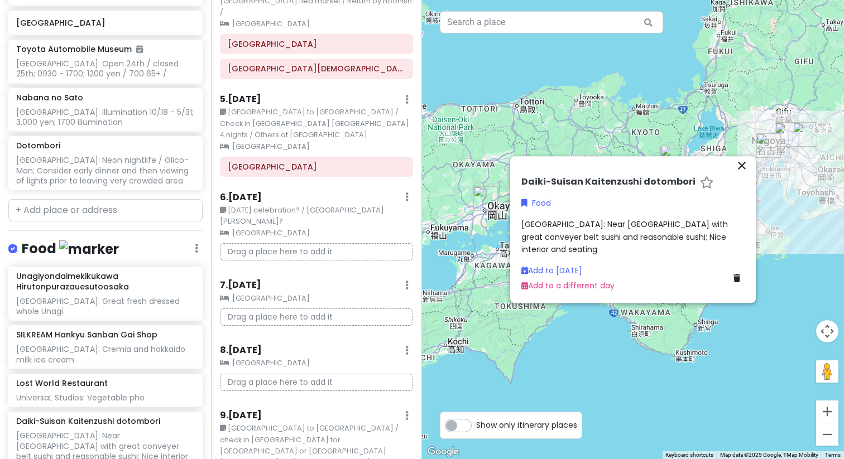
click at [700, 241] on span "[GEOGRAPHIC_DATA]: Near [GEOGRAPHIC_DATA] with great conveyer belt sushi and re…" at bounding box center [625, 237] width 209 height 36
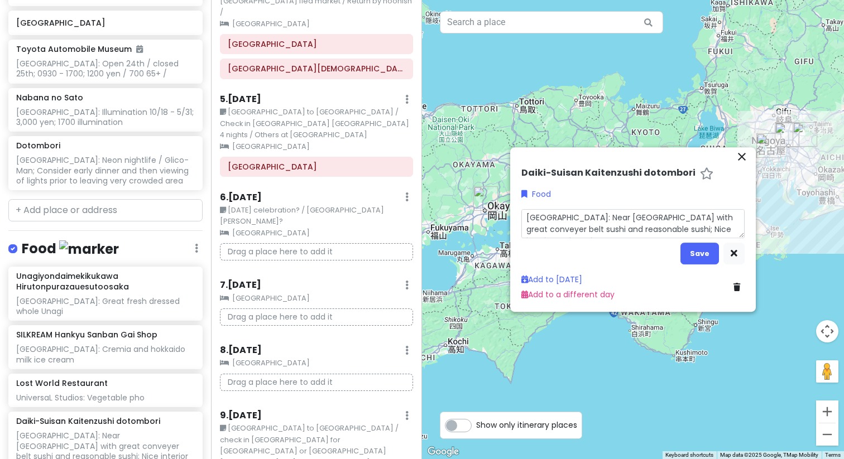
click at [717, 231] on textarea "[GEOGRAPHIC_DATA]: Near [GEOGRAPHIC_DATA] with great conveyer belt sushi and re…" at bounding box center [632, 223] width 223 height 29
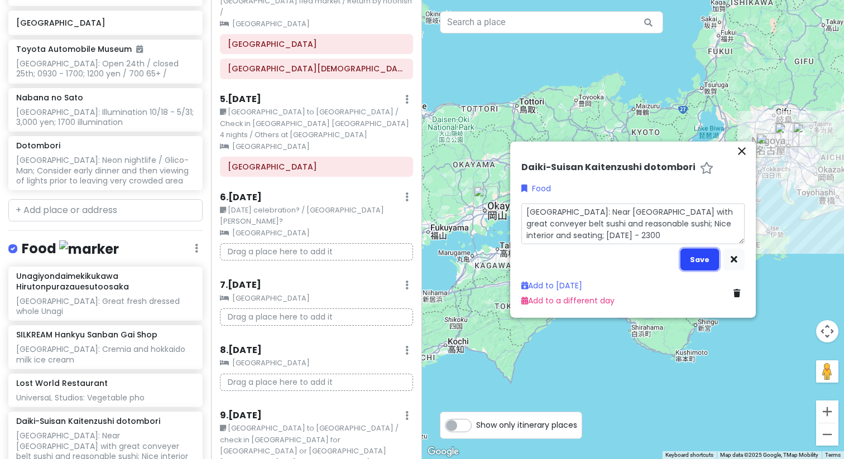
click at [703, 260] on button "Save" at bounding box center [699, 260] width 39 height 22
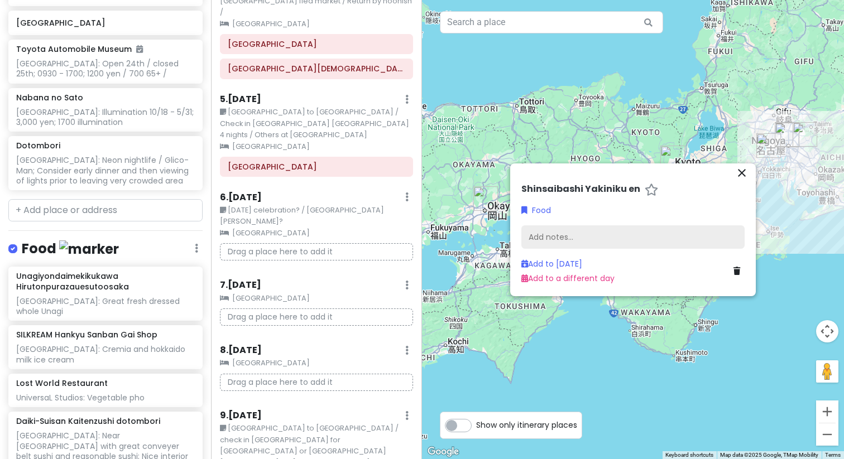
click at [552, 230] on div "Add notes..." at bounding box center [632, 236] width 223 height 23
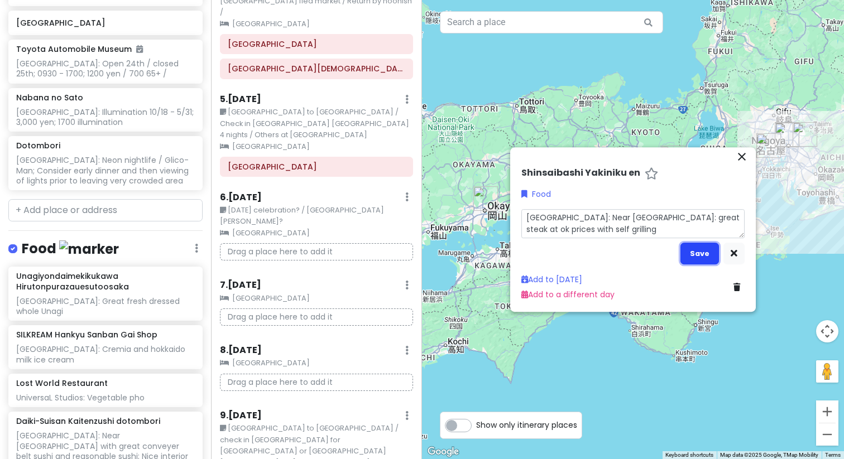
click at [701, 259] on button "Save" at bounding box center [699, 254] width 39 height 22
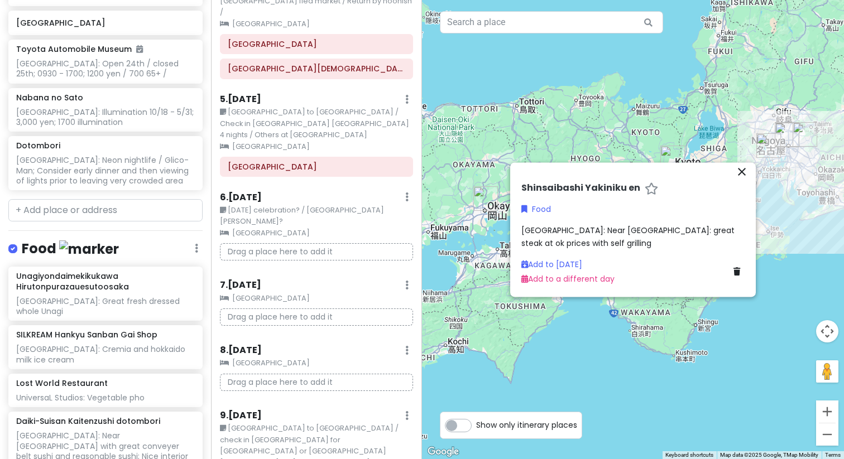
click at [580, 246] on div "[GEOGRAPHIC_DATA]: Near [GEOGRAPHIC_DATA]: great steak at ok prices with self g…" at bounding box center [632, 237] width 223 height 25
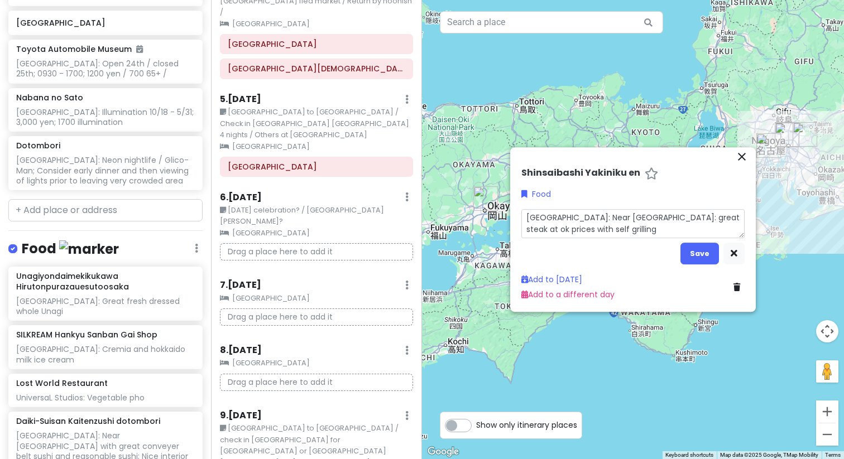
click at [585, 235] on textarea "[GEOGRAPHIC_DATA]: Near [GEOGRAPHIC_DATA]: great steak at ok prices with self g…" at bounding box center [632, 223] width 223 height 29
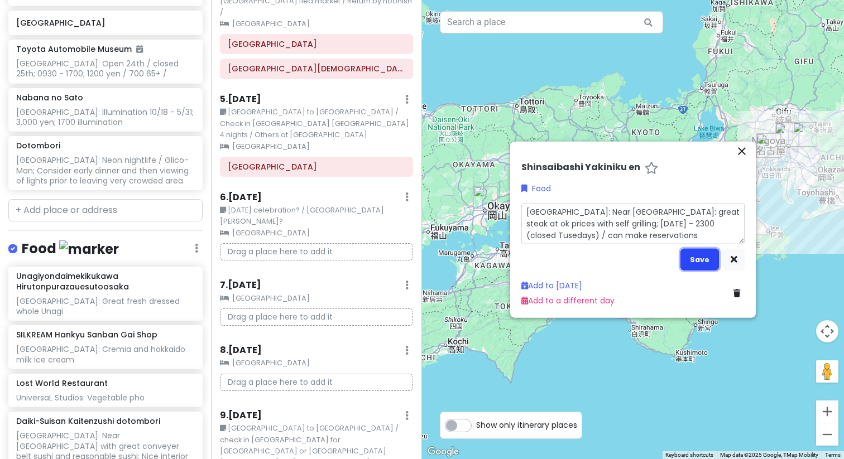
click at [701, 263] on button "Save" at bounding box center [699, 260] width 39 height 22
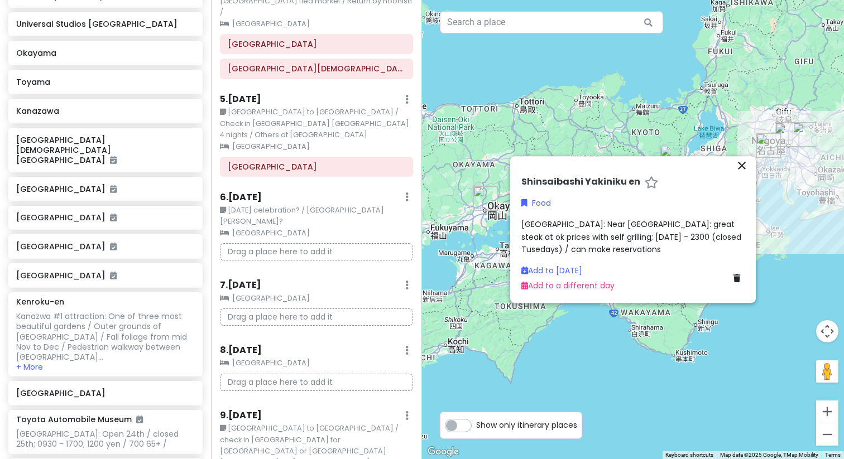
scroll to position [338, 0]
click at [131, 389] on h6 "[GEOGRAPHIC_DATA]" at bounding box center [101, 394] width 170 height 10
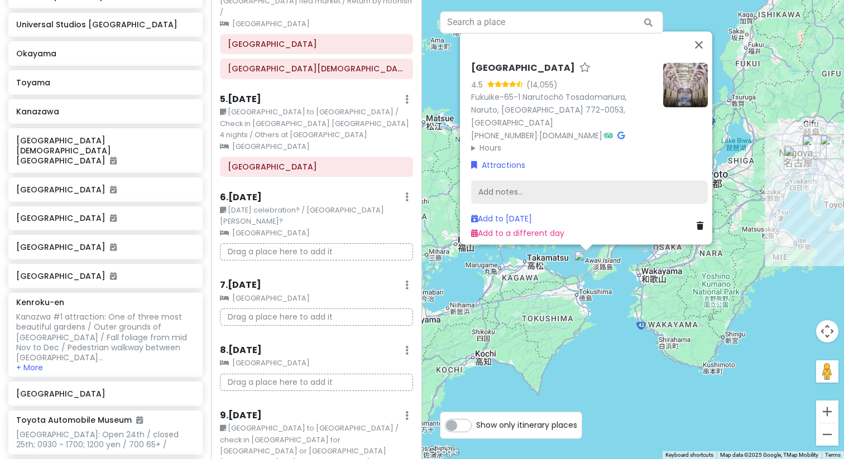
click at [481, 189] on div "Add notes..." at bounding box center [589, 191] width 237 height 23
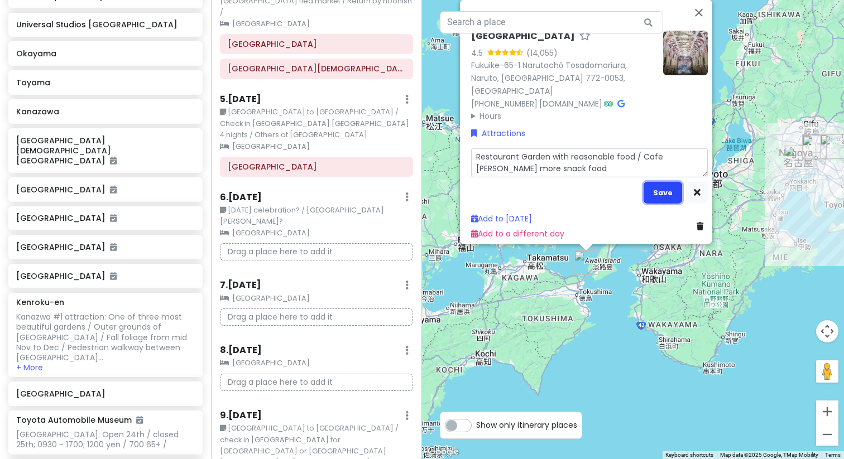
click at [659, 189] on button "Save" at bounding box center [662, 192] width 39 height 22
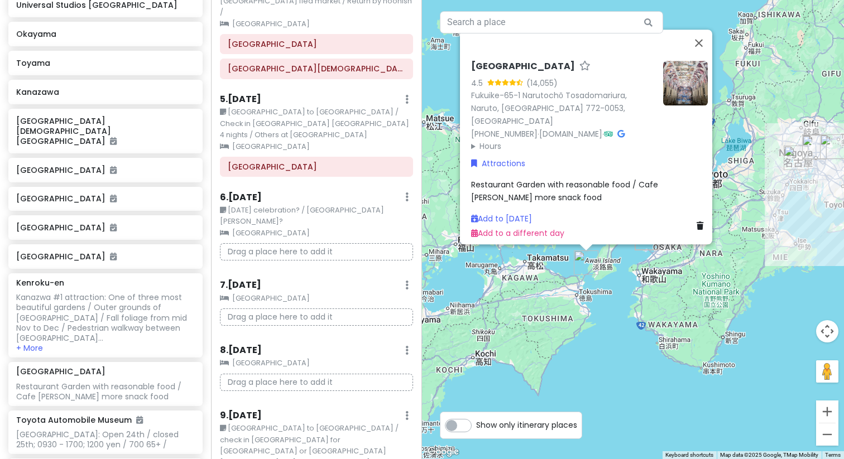
click at [471, 179] on span "Restaurant Garden with reasonable food / Cafe [PERSON_NAME] more snack food" at bounding box center [565, 190] width 189 height 23
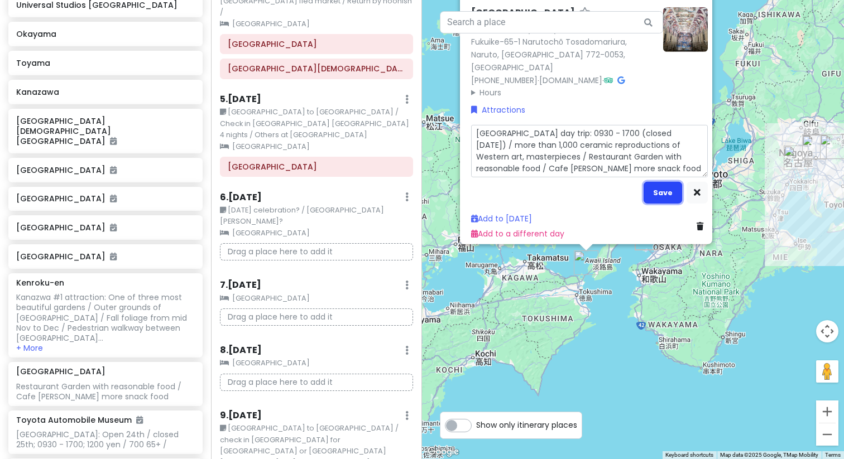
click at [650, 193] on button "Save" at bounding box center [662, 192] width 39 height 22
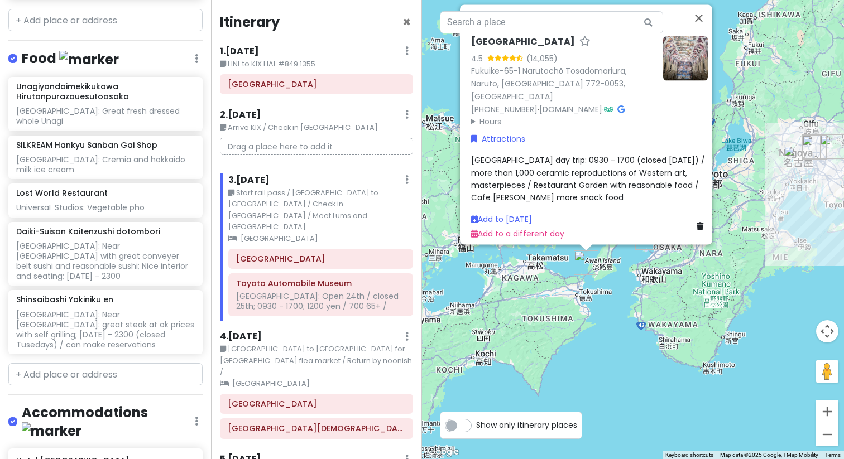
scroll to position [939, 0]
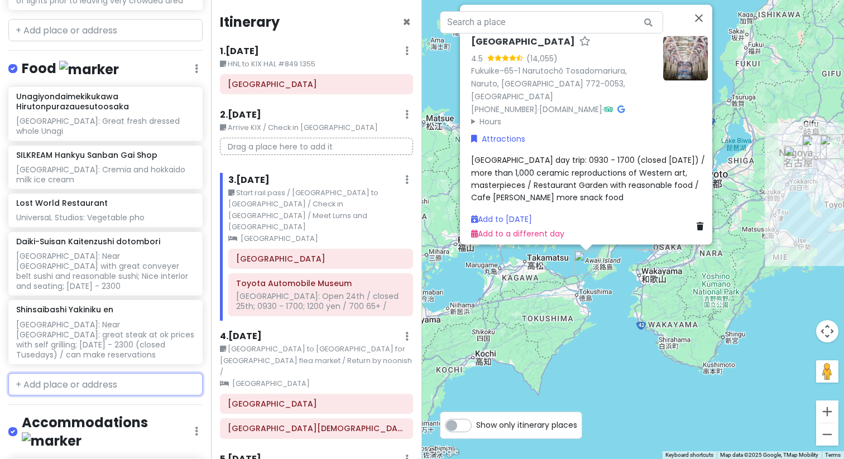
click at [51, 373] on input "text" at bounding box center [105, 384] width 194 height 22
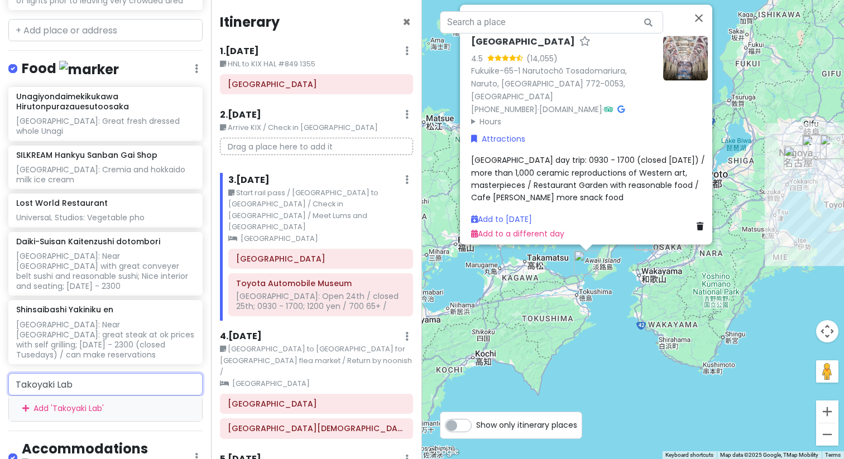
click at [118, 396] on div "Add ' Takoyaki Lab '" at bounding box center [105, 408] width 193 height 25
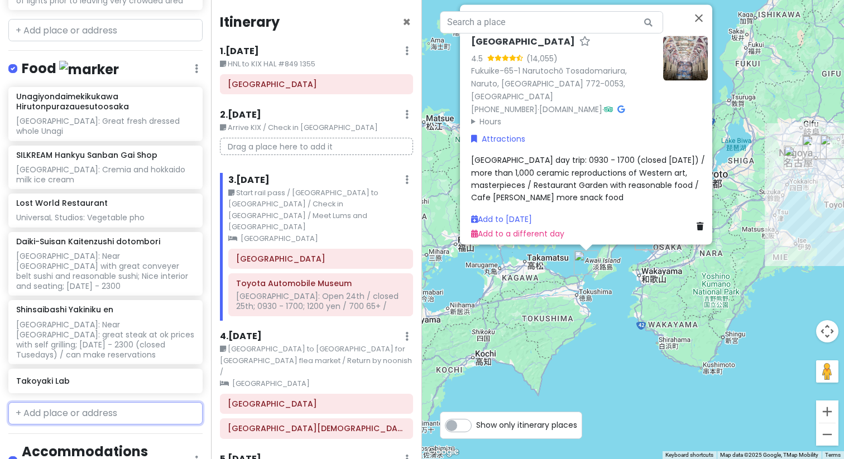
scroll to position [968, 0]
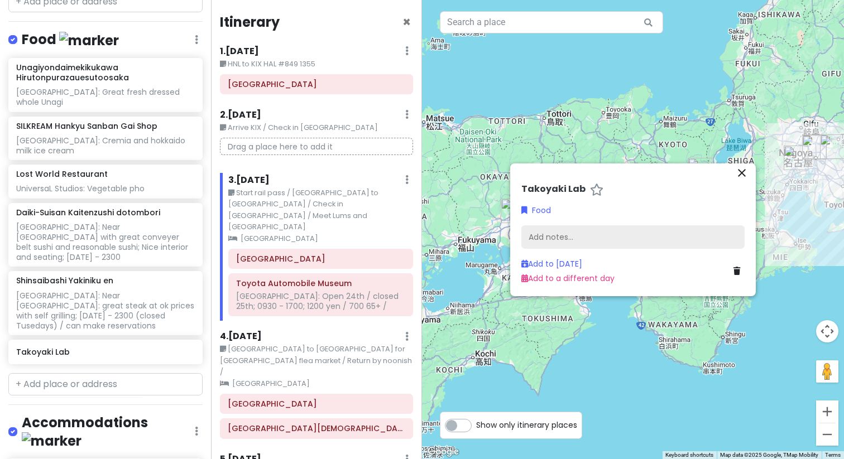
click at [560, 236] on div "Add notes..." at bounding box center [632, 236] width 223 height 23
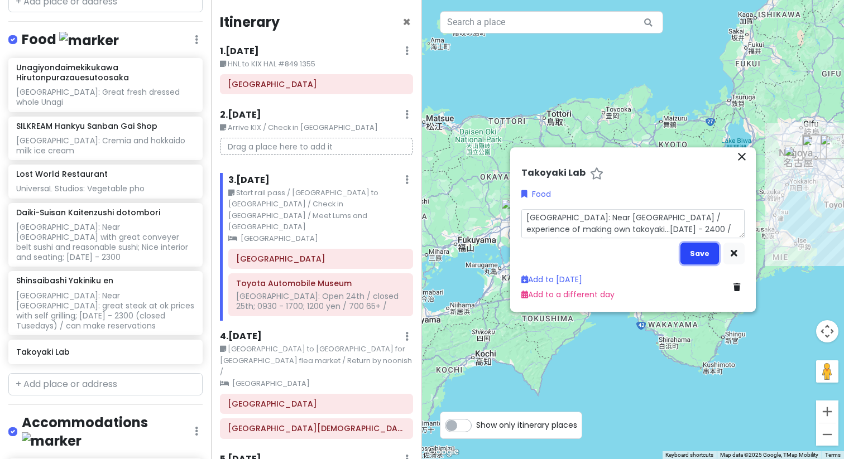
click at [692, 255] on button "Save" at bounding box center [699, 254] width 39 height 22
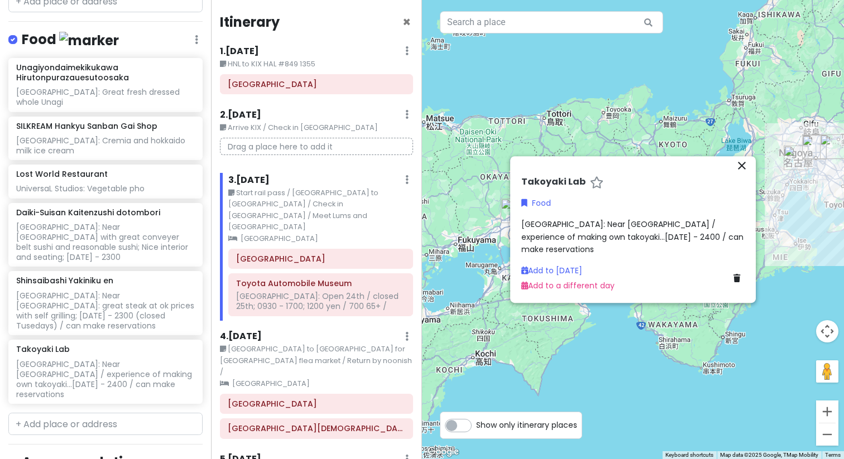
scroll to position [997, 0]
